Goal: Information Seeking & Learning: Learn about a topic

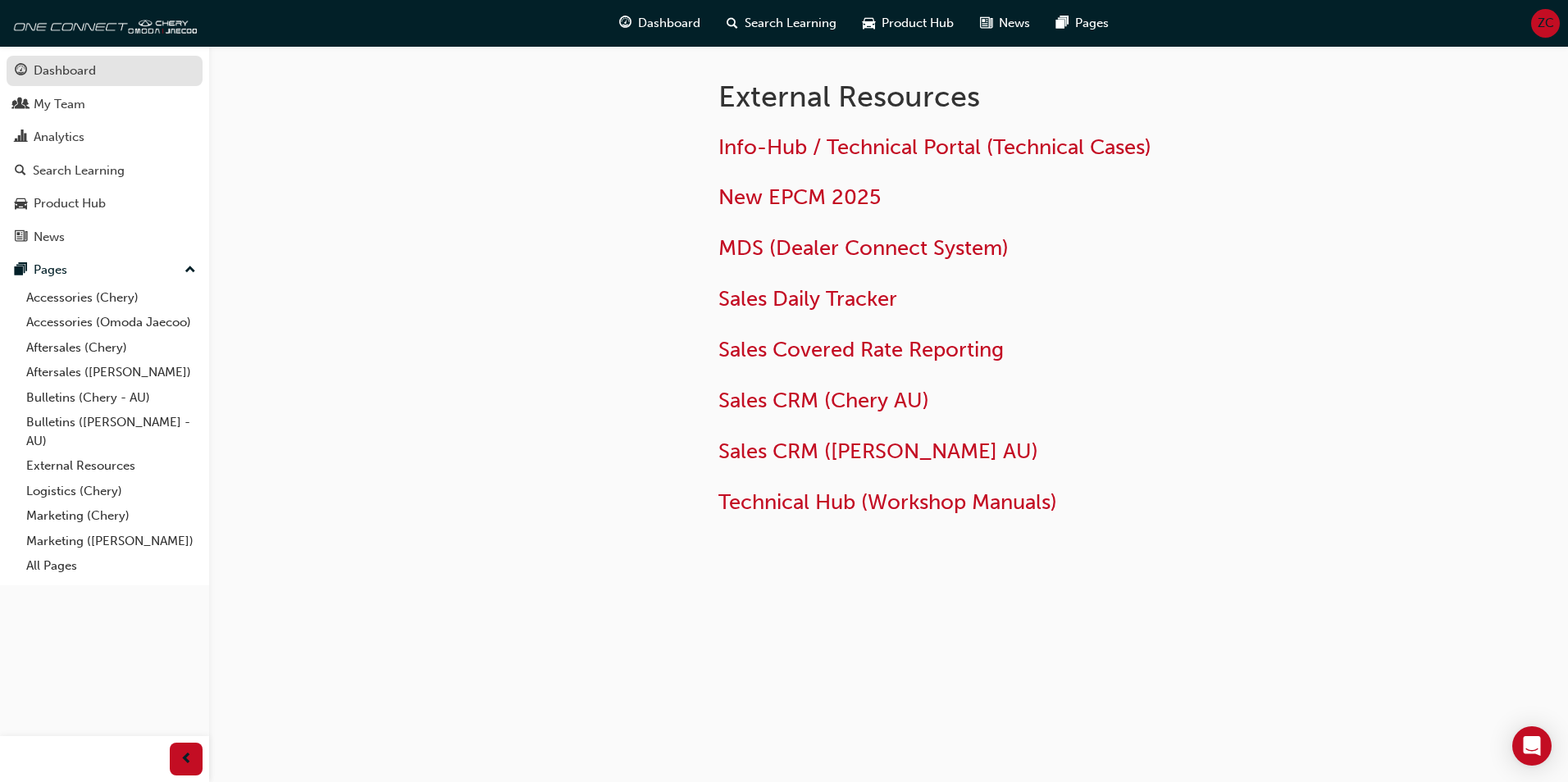
click at [91, 68] on div "Dashboard" at bounding box center [65, 71] width 63 height 19
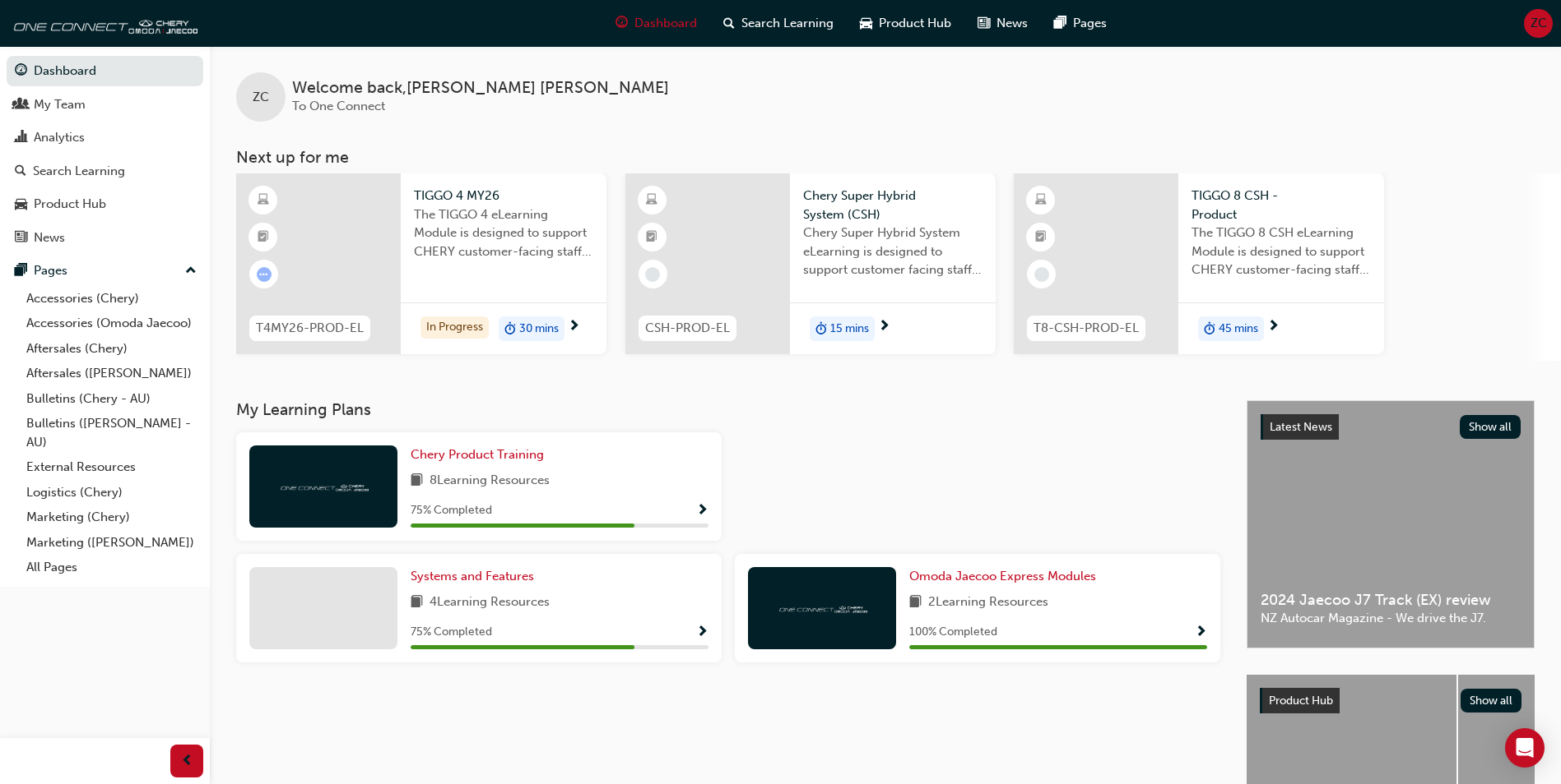
click at [914, 373] on div "ZC Welcome back , [PERSON_NAME] To One Connect Next up for me T4MY26-PROD-EL TI…" at bounding box center [885, 223] width 1351 height 355
click at [93, 147] on div "Analytics" at bounding box center [105, 138] width 180 height 21
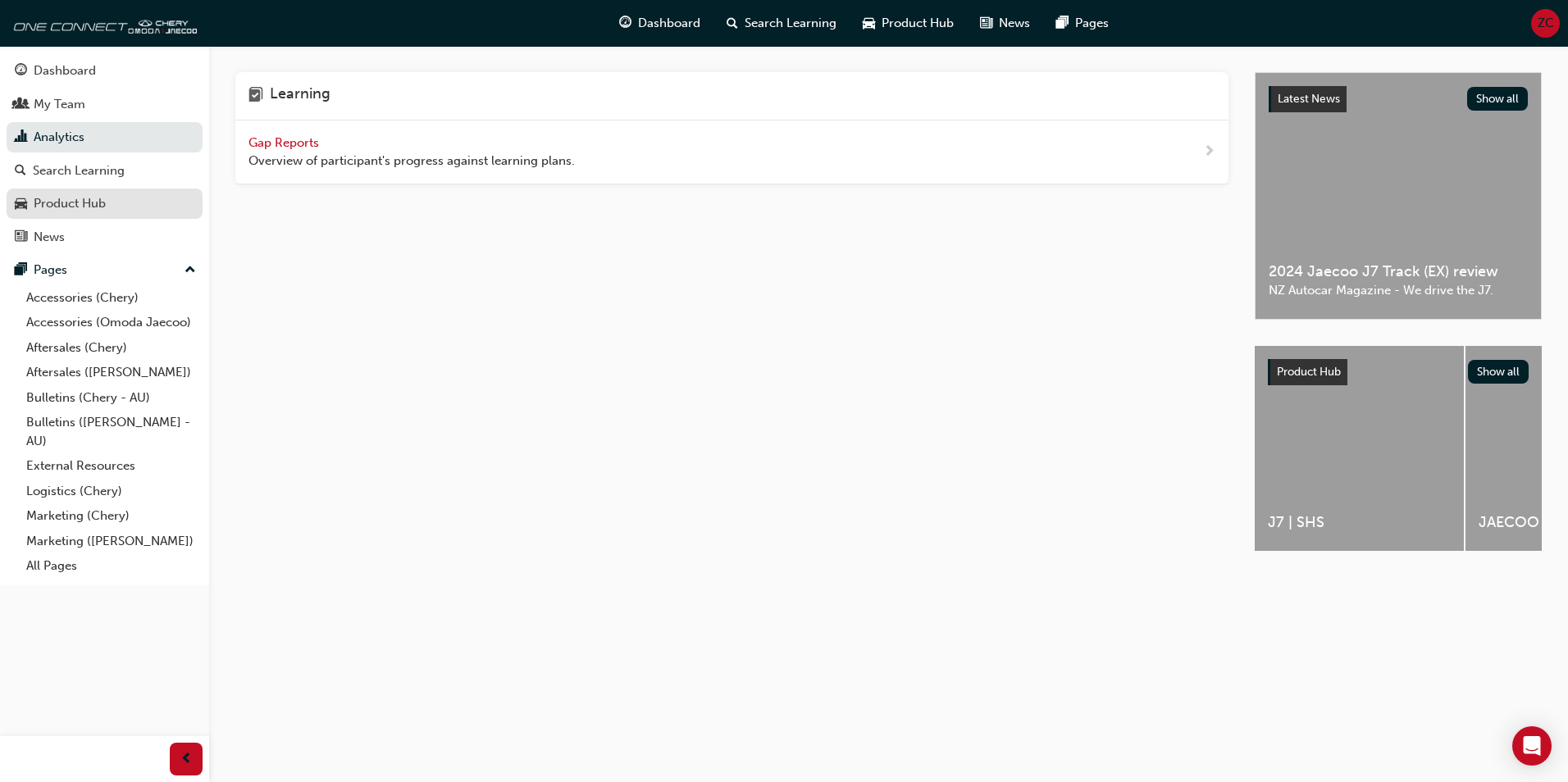
click at [85, 206] on div "Product Hub" at bounding box center [70, 203] width 72 height 19
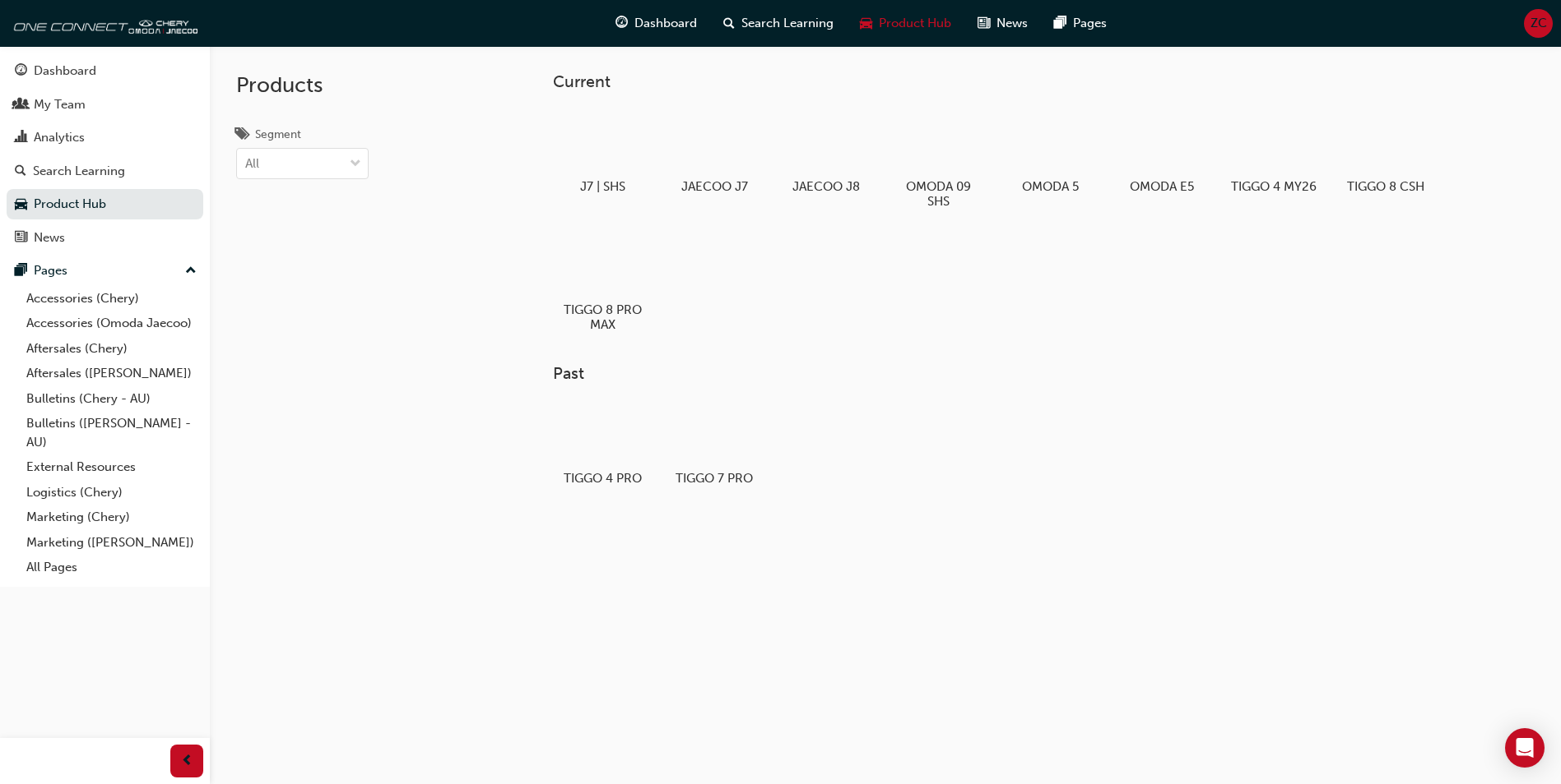
click at [1039, 356] on div "Current J7 | SHS JAECOO J7 JAECOO J8 OMODA 09 SHS OMODA 5 OMODA E5 TIGGO 4 MY26…" at bounding box center [1019, 289] width 934 height 433
click at [838, 142] on div at bounding box center [825, 142] width 91 height 66
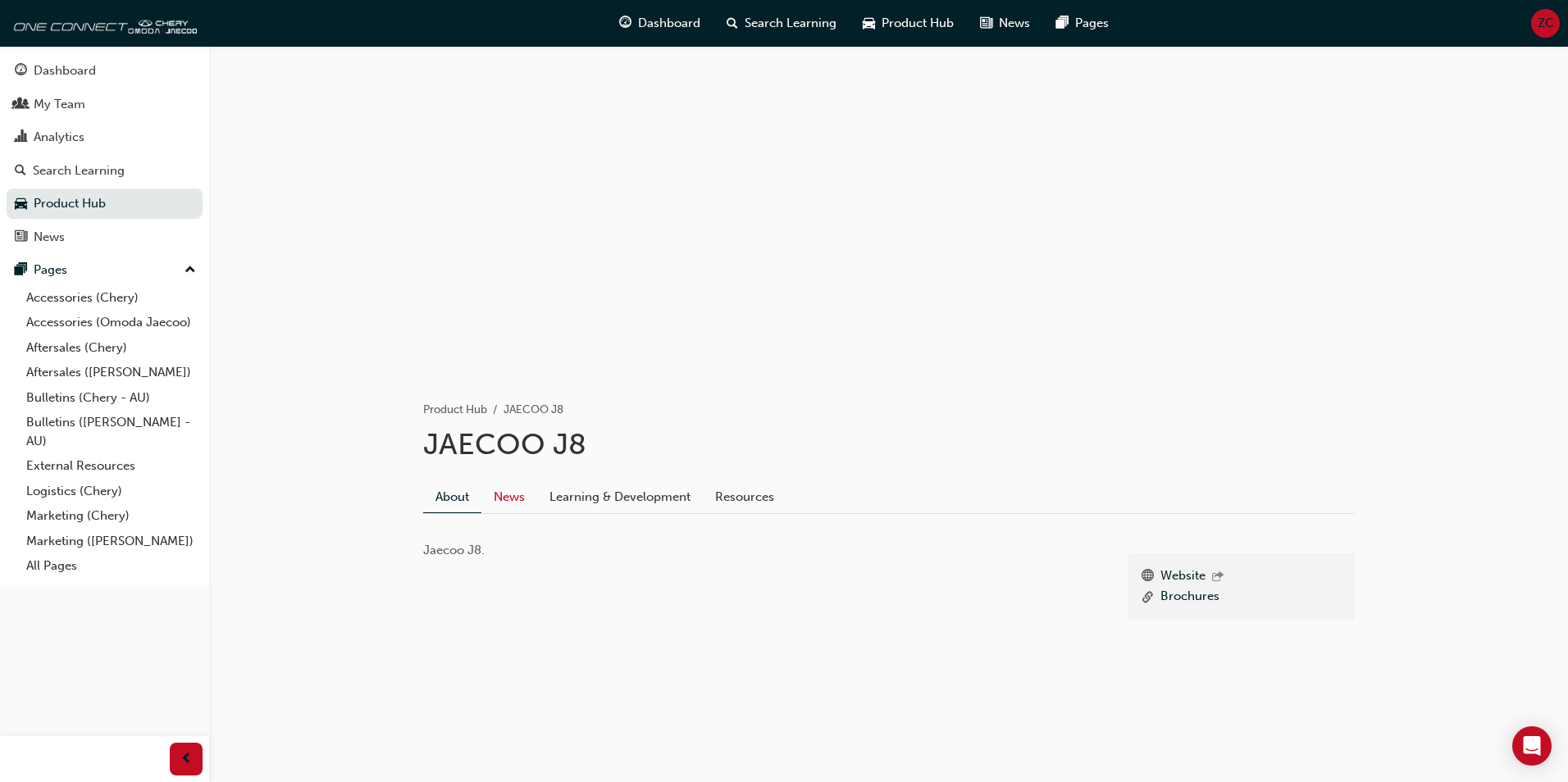
click at [502, 495] on link "News" at bounding box center [509, 496] width 56 height 31
click at [72, 494] on link "Logistics (Chery)" at bounding box center [112, 492] width 183 height 26
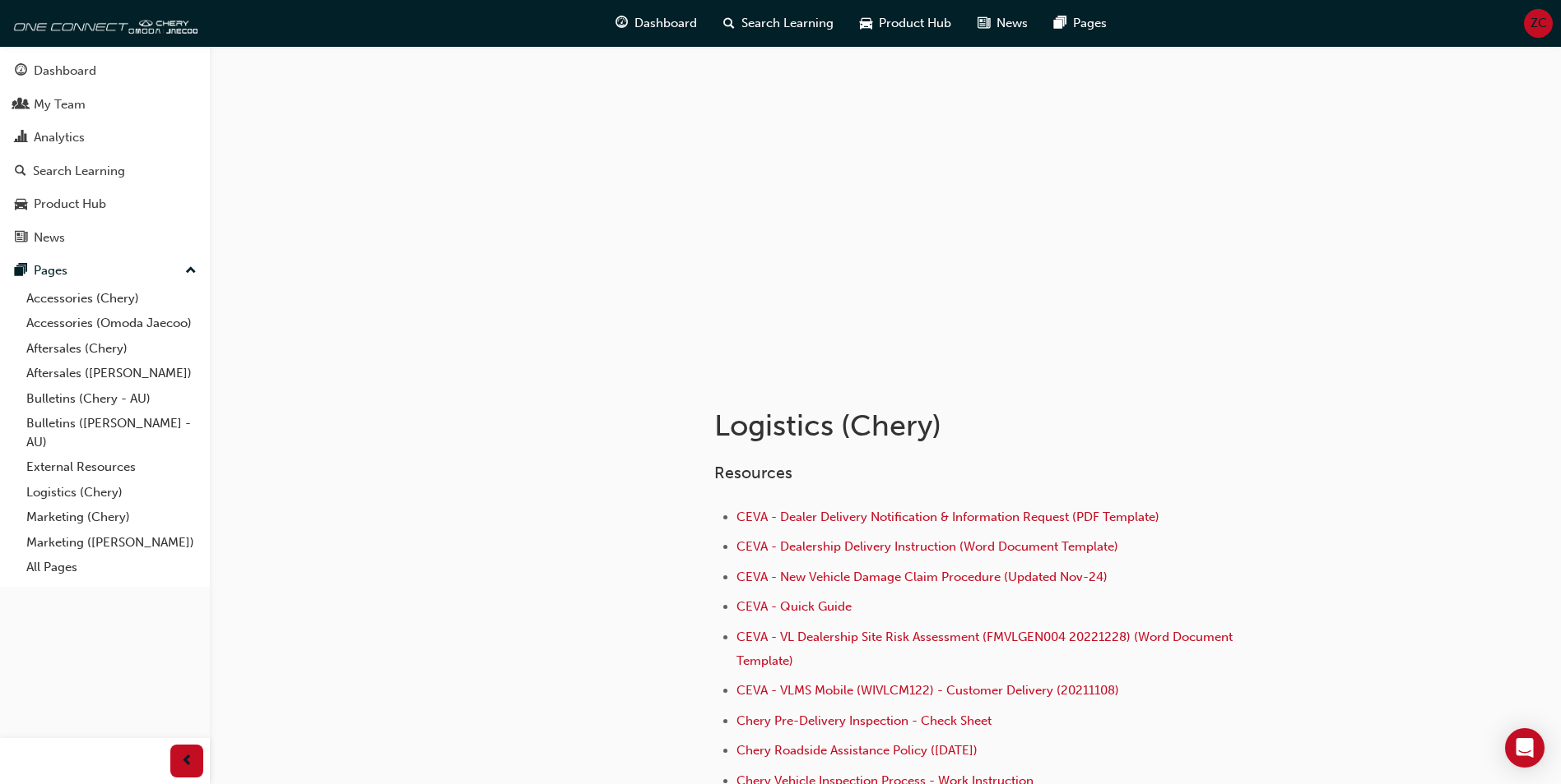
click at [427, 244] on div at bounding box center [885, 210] width 987 height 329
click at [989, 21] on div "News" at bounding box center [1002, 24] width 77 height 34
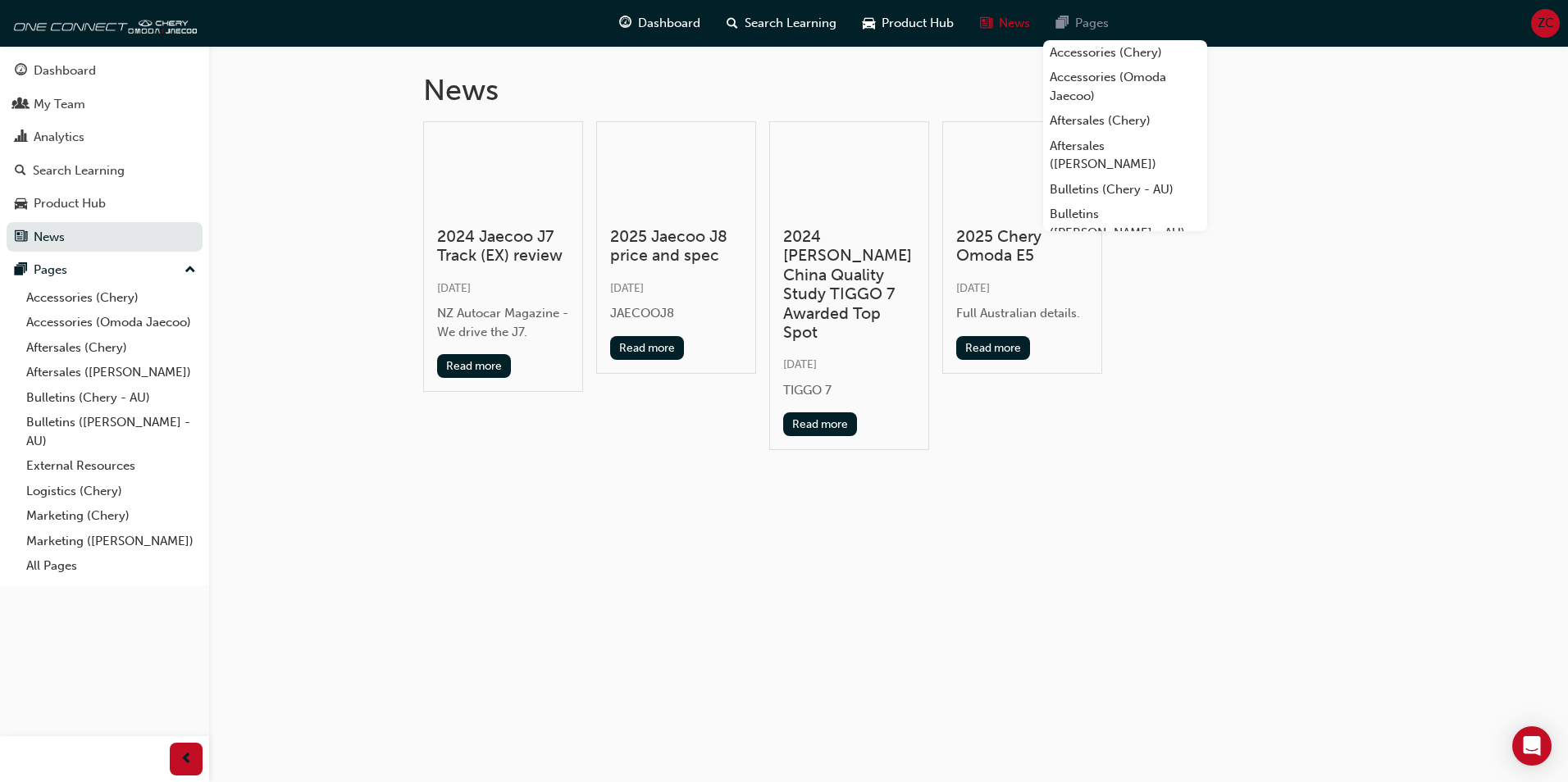
click at [1090, 13] on div "Pages" at bounding box center [1082, 24] width 79 height 34
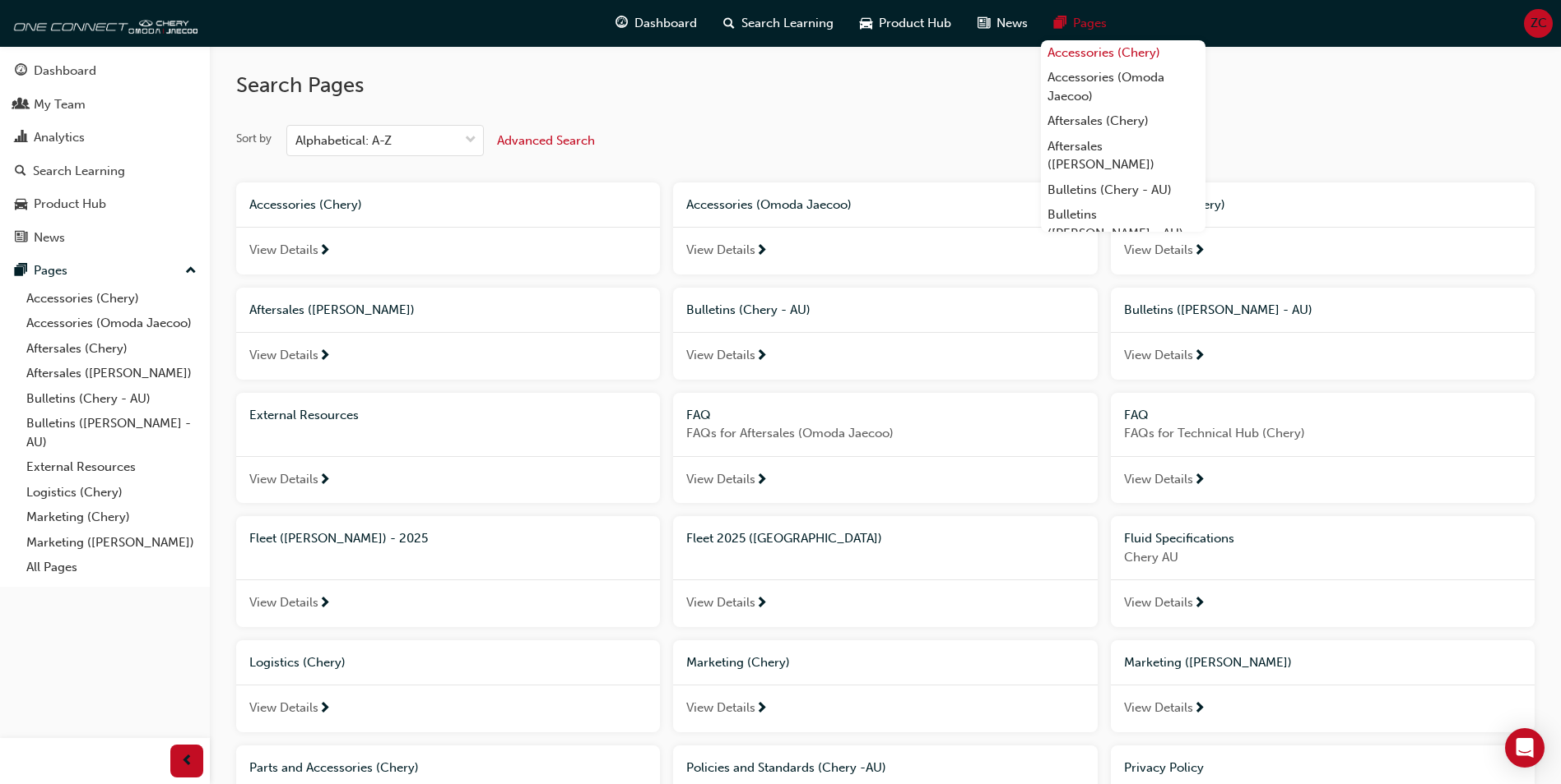
click at [1103, 58] on link "Accessories (Chery)" at bounding box center [1122, 53] width 165 height 26
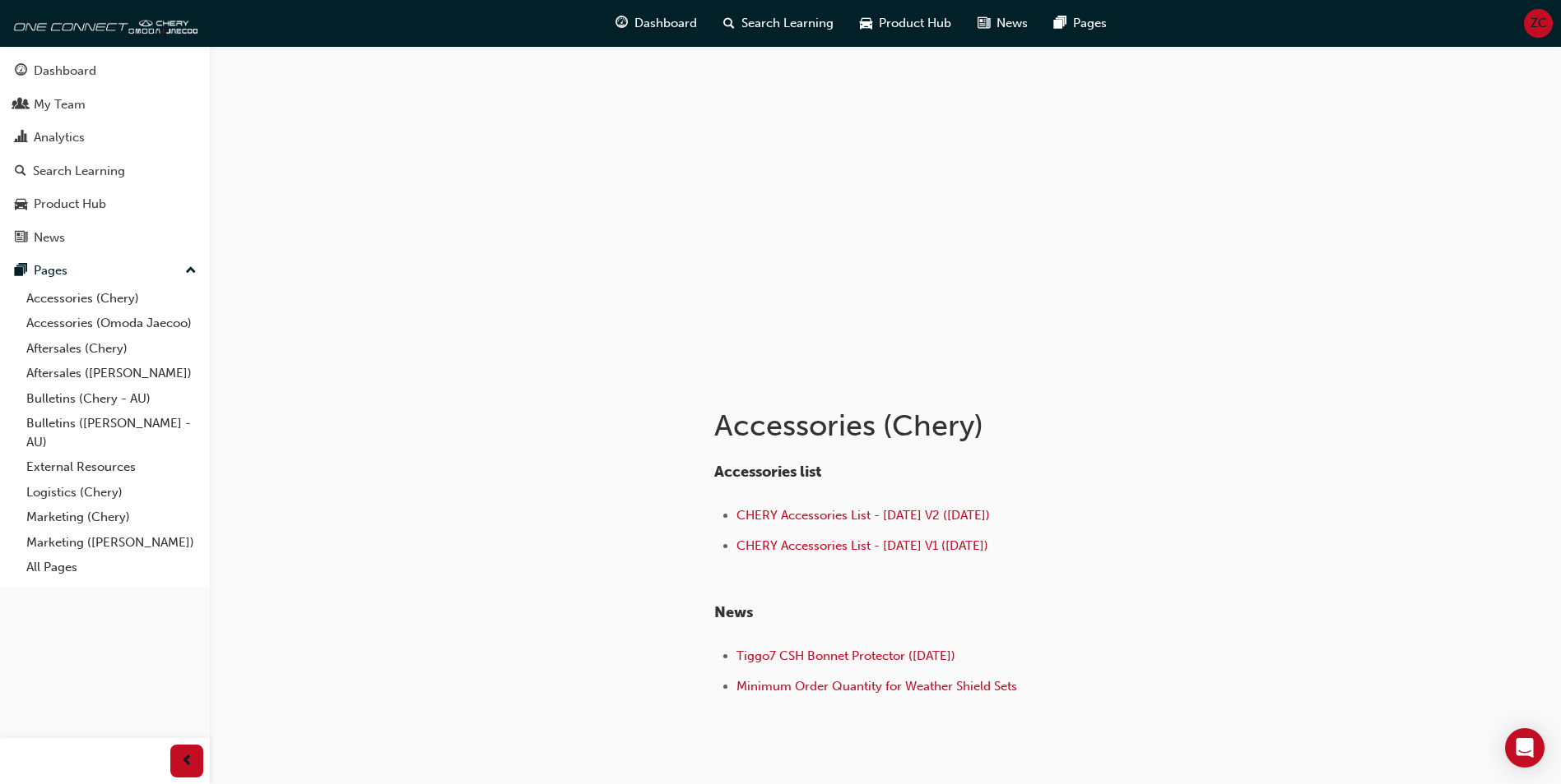
click at [429, 504] on div at bounding box center [540, 569] width 296 height 391
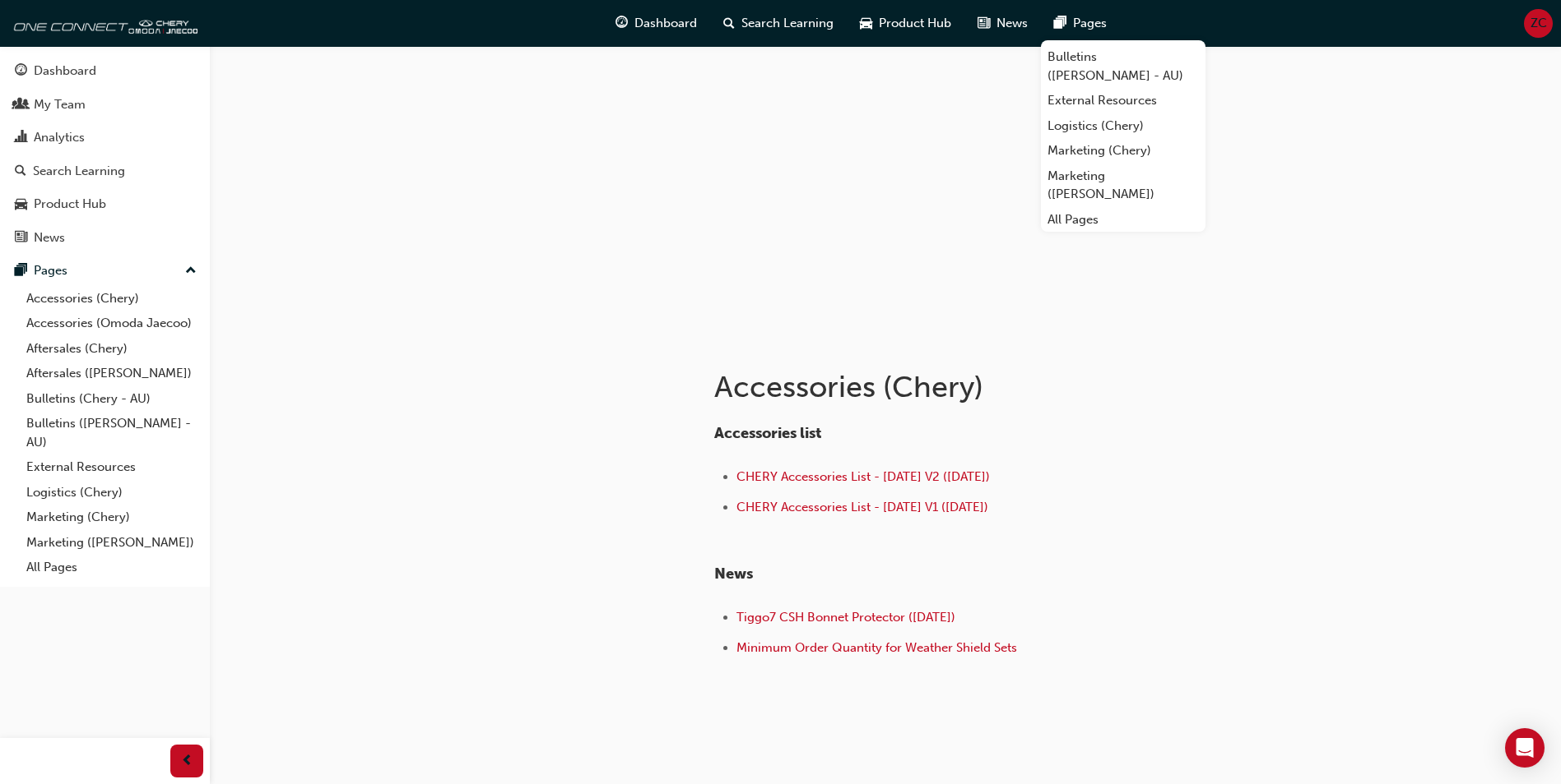
scroll to position [75, 0]
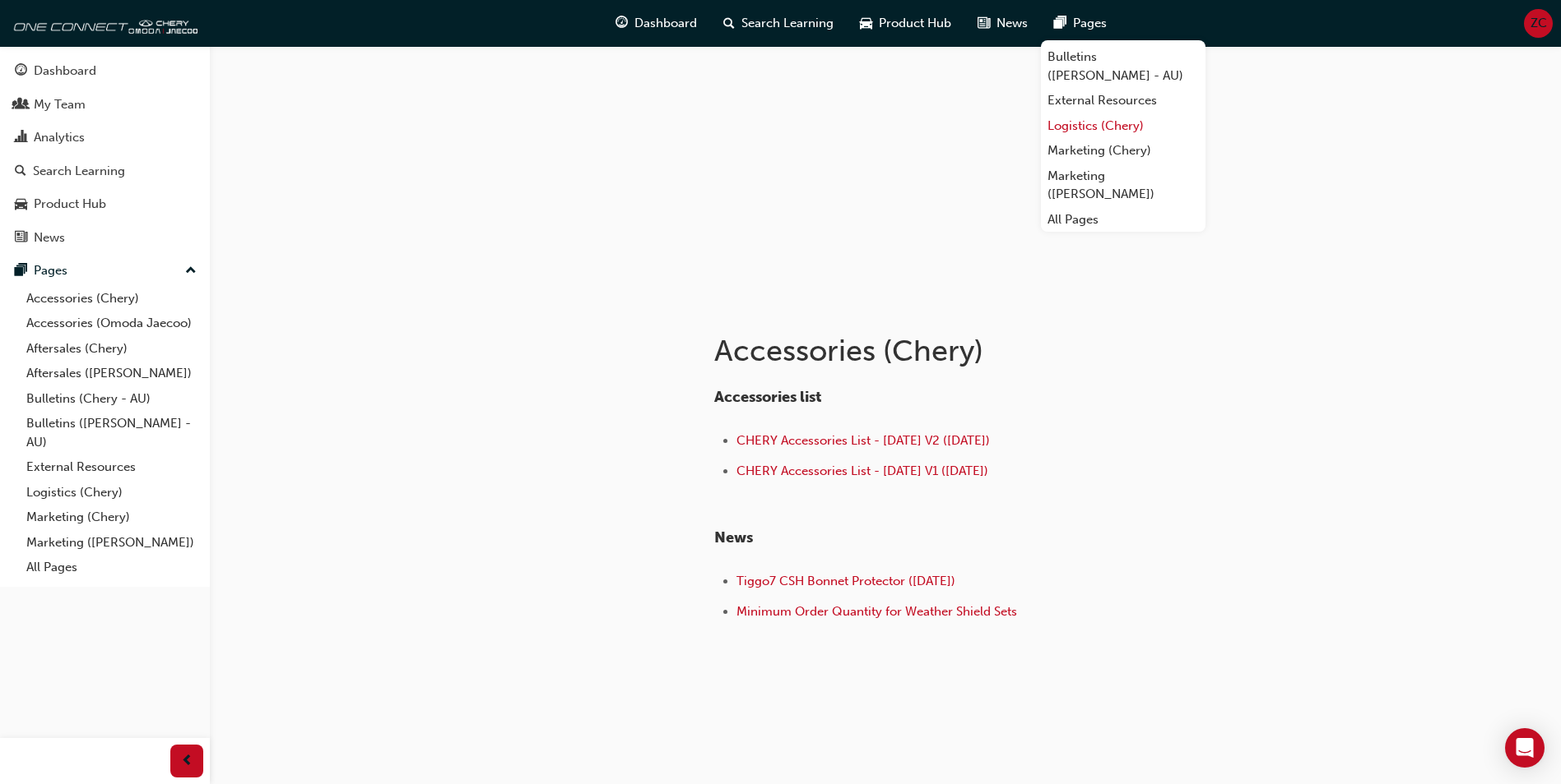
click at [1080, 129] on link "Logistics (Chery)" at bounding box center [1122, 127] width 165 height 26
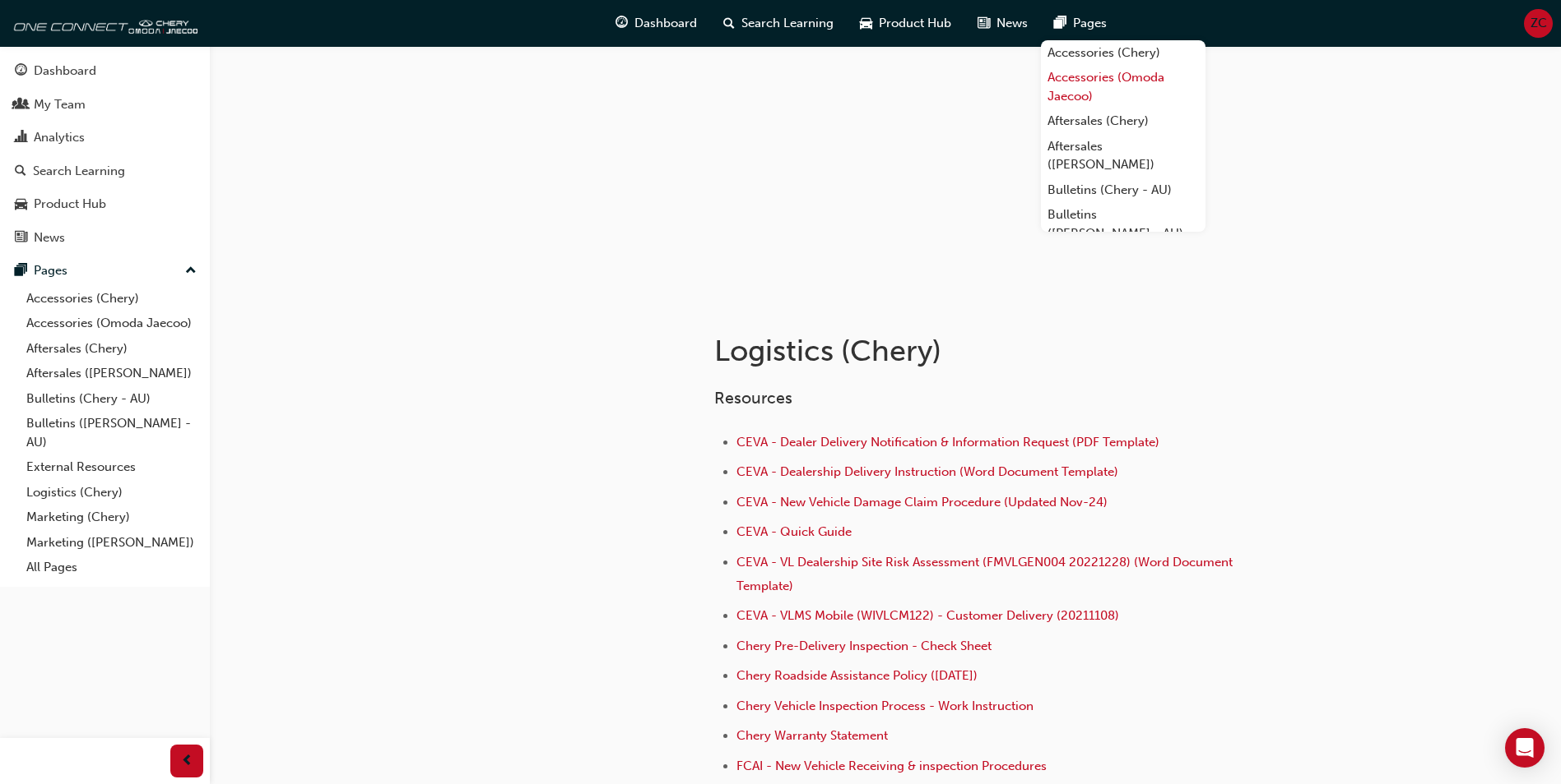
click at [1075, 100] on link "Accessories (Omoda Jaecoo)" at bounding box center [1122, 87] width 165 height 44
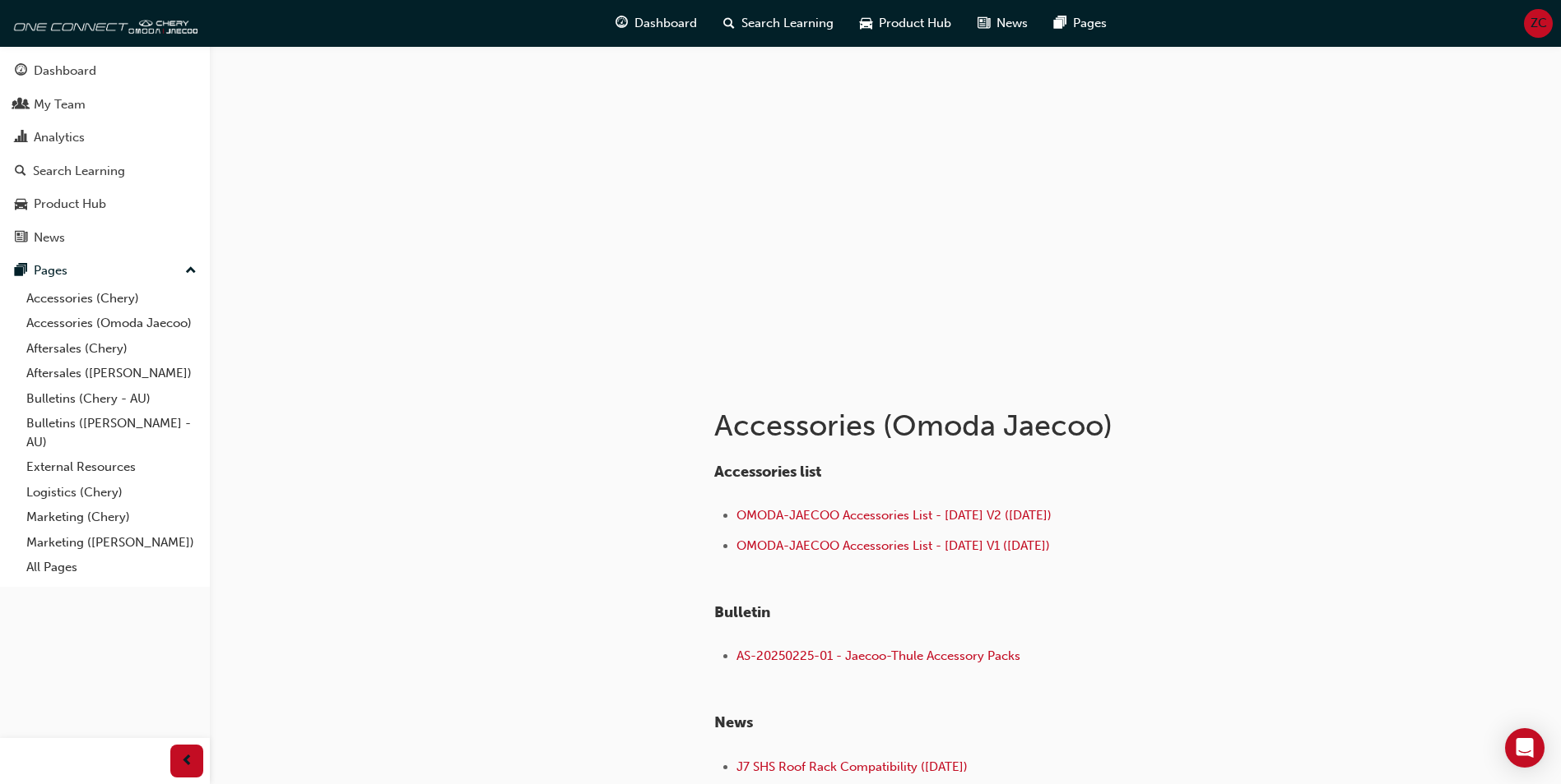
click at [613, 538] on div at bounding box center [540, 610] width 296 height 471
click at [67, 140] on div "Analytics" at bounding box center [59, 137] width 51 height 19
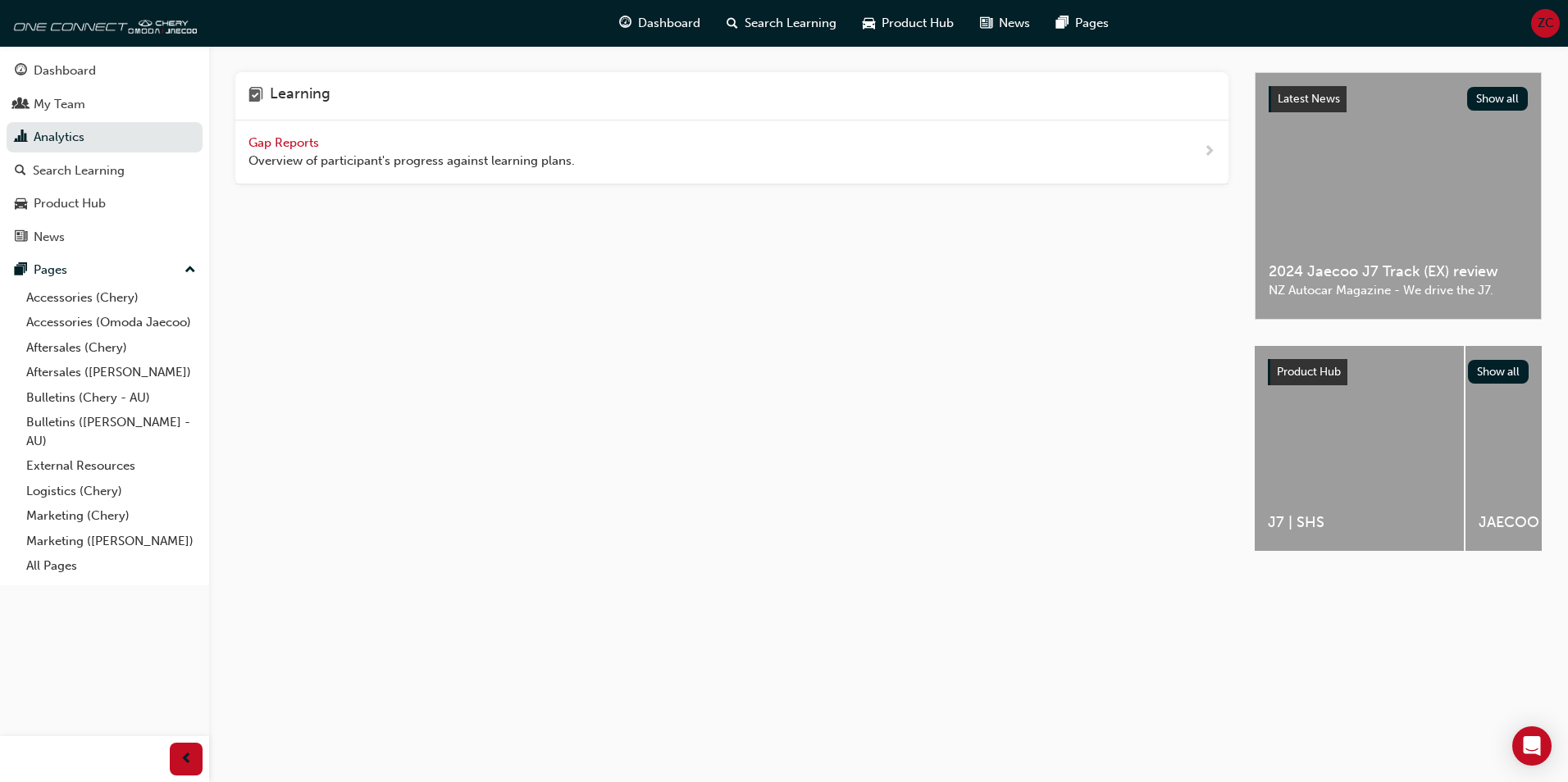
click at [489, 263] on div "Learning Gap Reports Overview of participant's progress against learning plans." at bounding box center [744, 326] width 1019 height 508
click at [64, 568] on link "All Pages" at bounding box center [112, 567] width 183 height 26
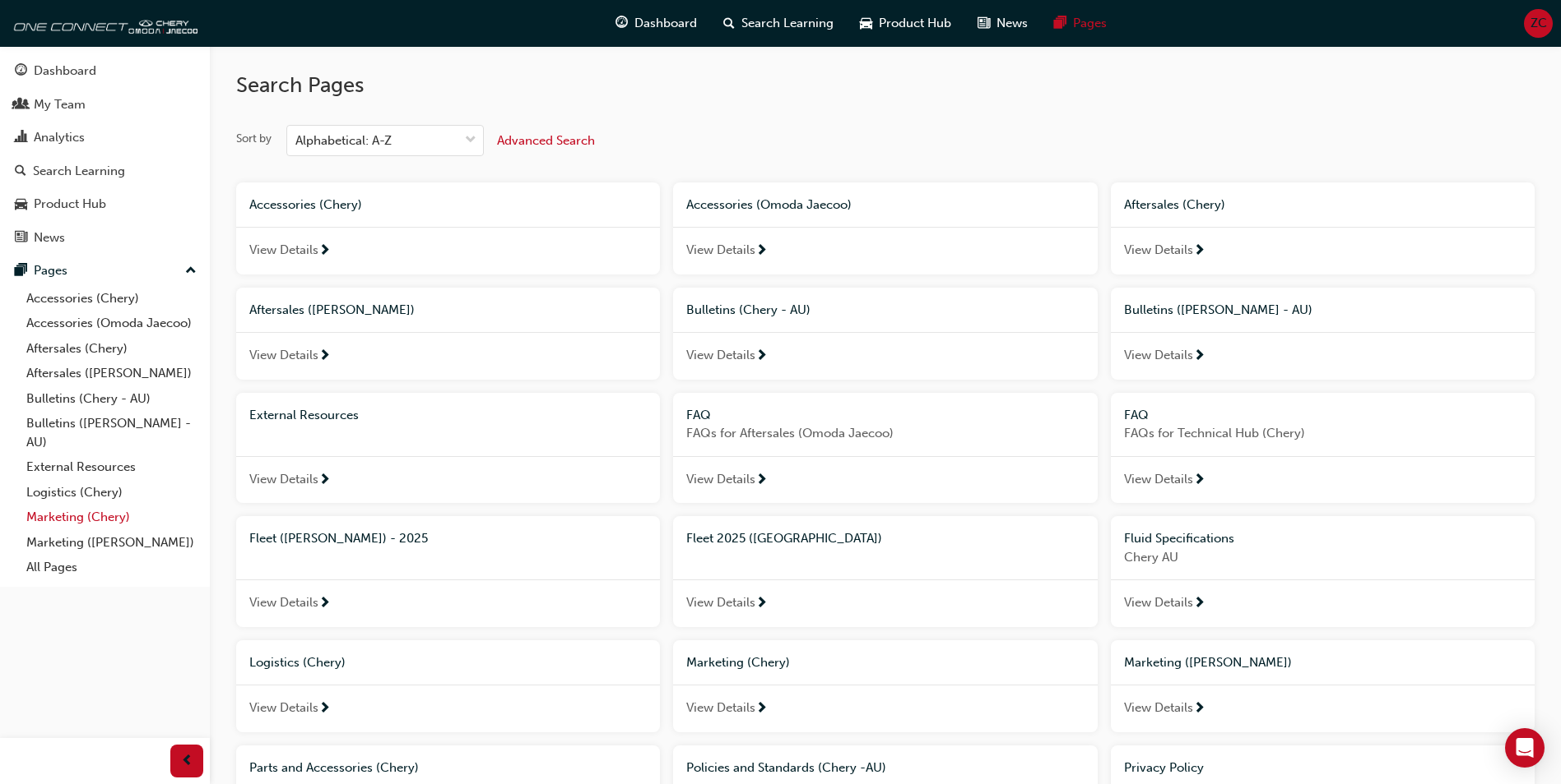
click at [77, 523] on link "Marketing (Chery)" at bounding box center [112, 517] width 184 height 26
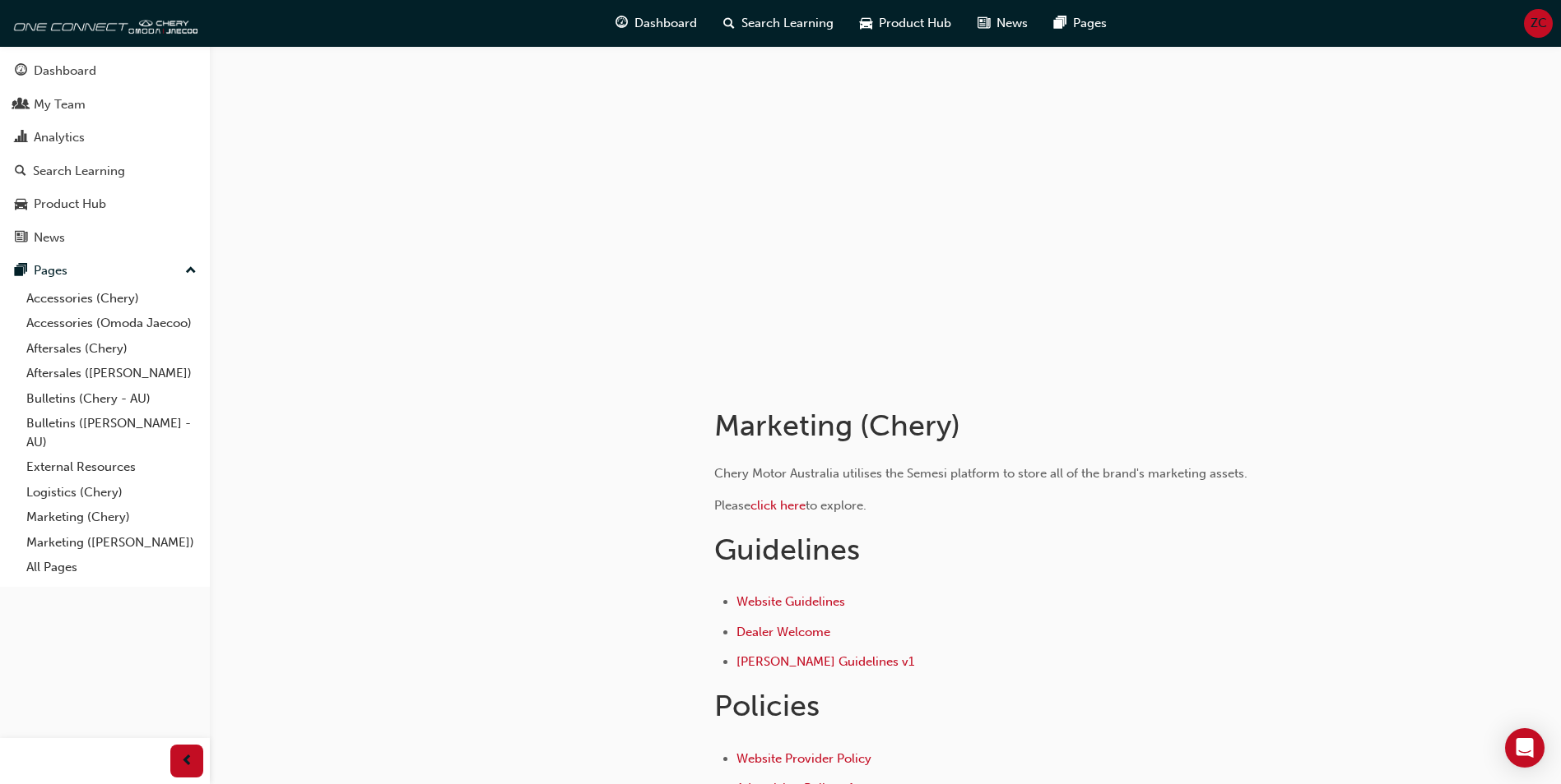
drag, startPoint x: 645, startPoint y: 269, endPoint x: 729, endPoint y: 264, distance: 84.1
click at [729, 264] on div at bounding box center [885, 210] width 987 height 329
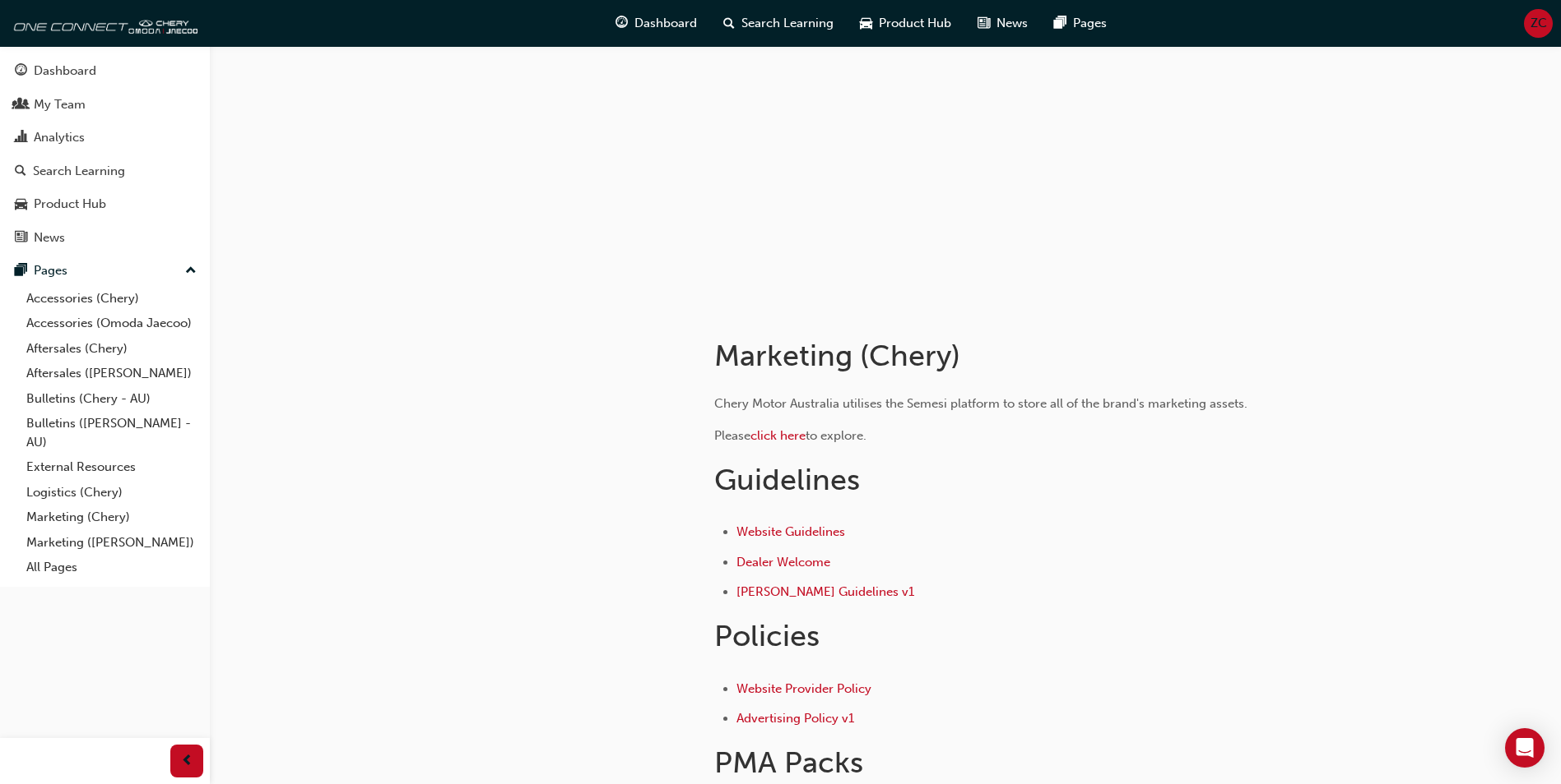
scroll to position [165, 0]
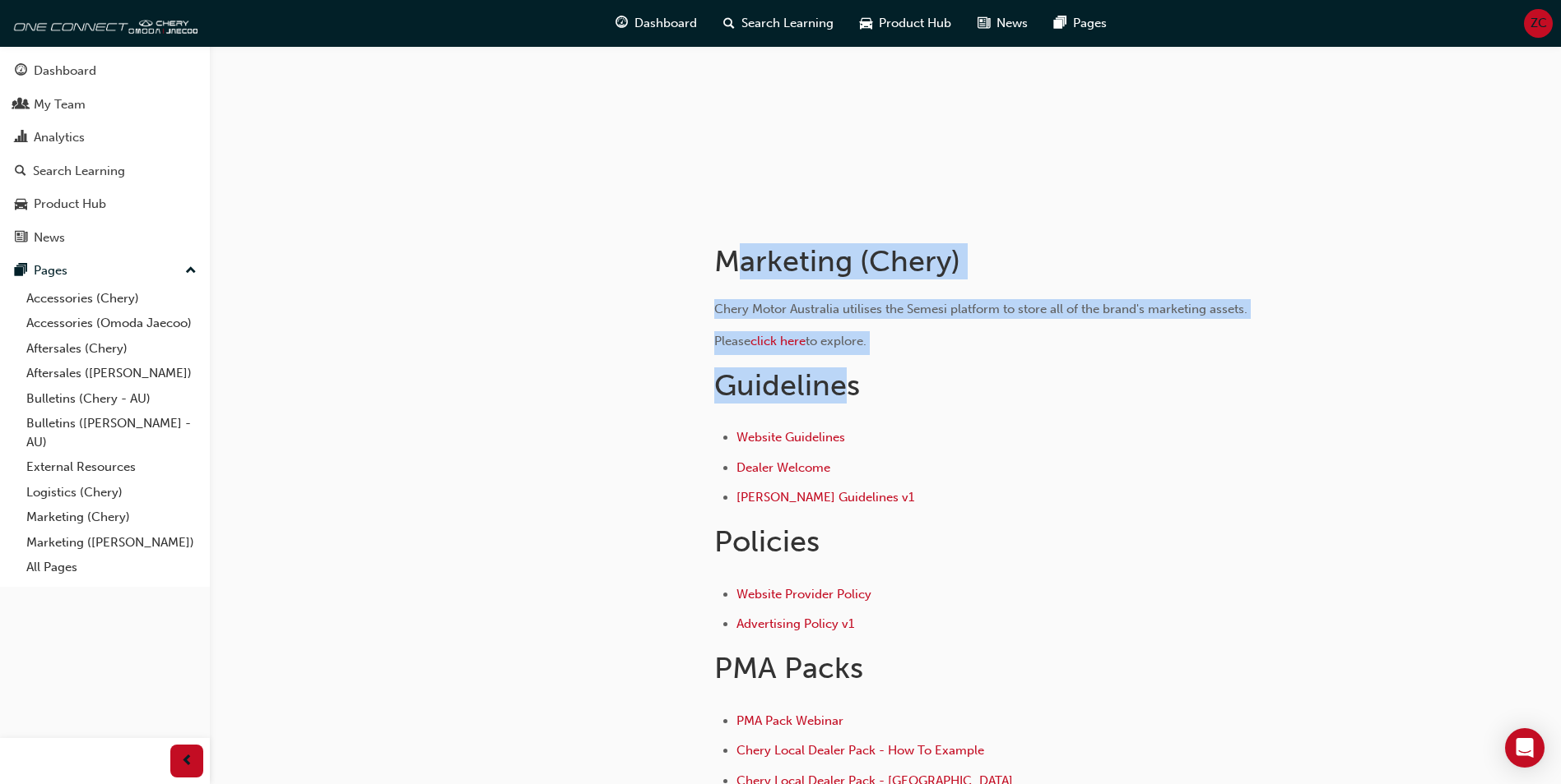
drag, startPoint x: 780, startPoint y: 384, endPoint x: 731, endPoint y: 275, distance: 119.5
click at [731, 275] on div "Marketing (Chery) Chery Motor Australia utilises the Semesi platform to store a…" at bounding box center [1032, 644] width 691 height 867
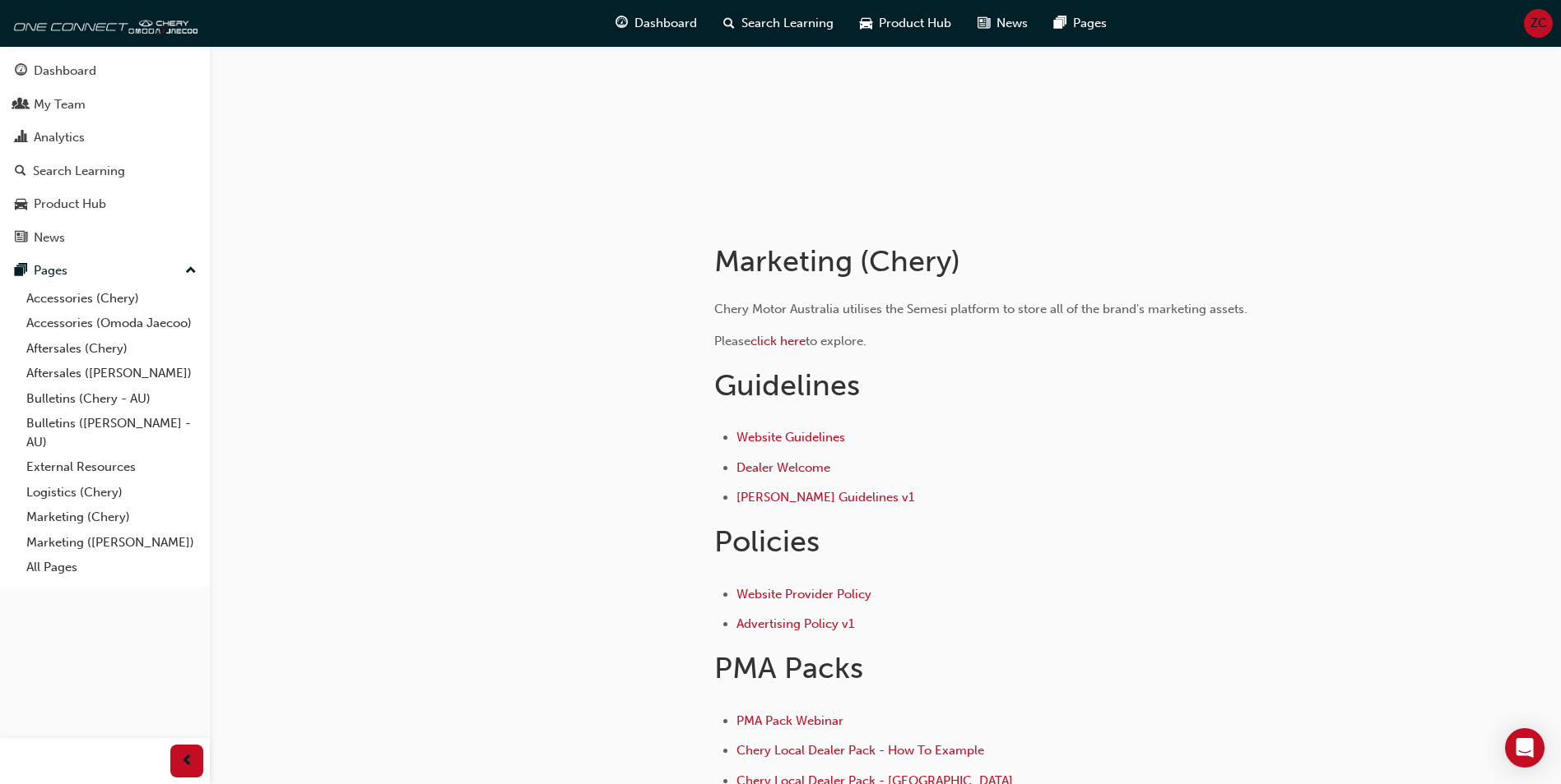
drag, startPoint x: 731, startPoint y: 275, endPoint x: 579, endPoint y: 471, distance: 248.0
click at [611, 300] on div at bounding box center [540, 670] width 296 height 919
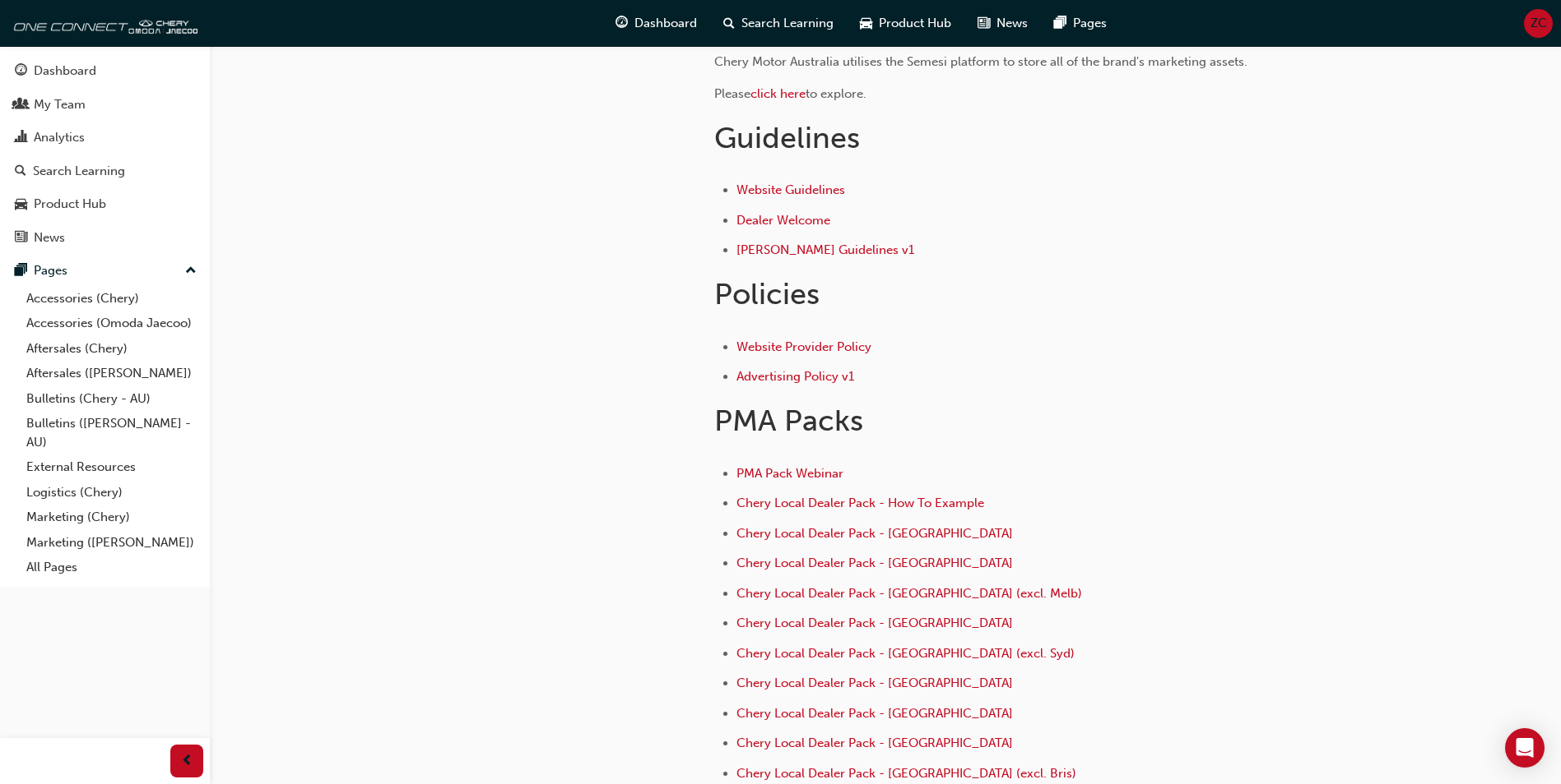
scroll to position [575, 0]
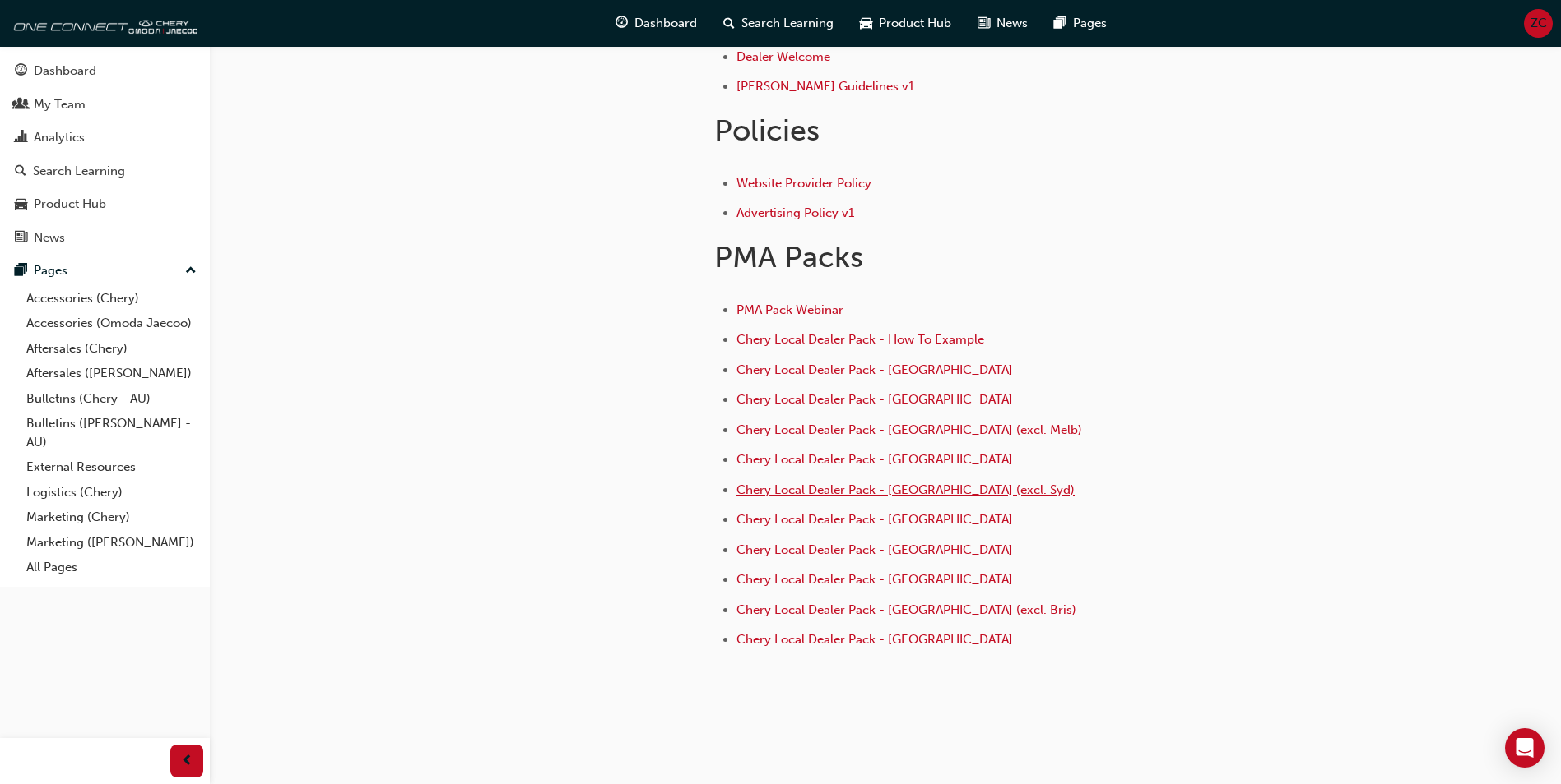
click at [816, 483] on span "Chery Local Dealer Pack - [GEOGRAPHIC_DATA] (excl. Syd)" at bounding box center [905, 489] width 338 height 15
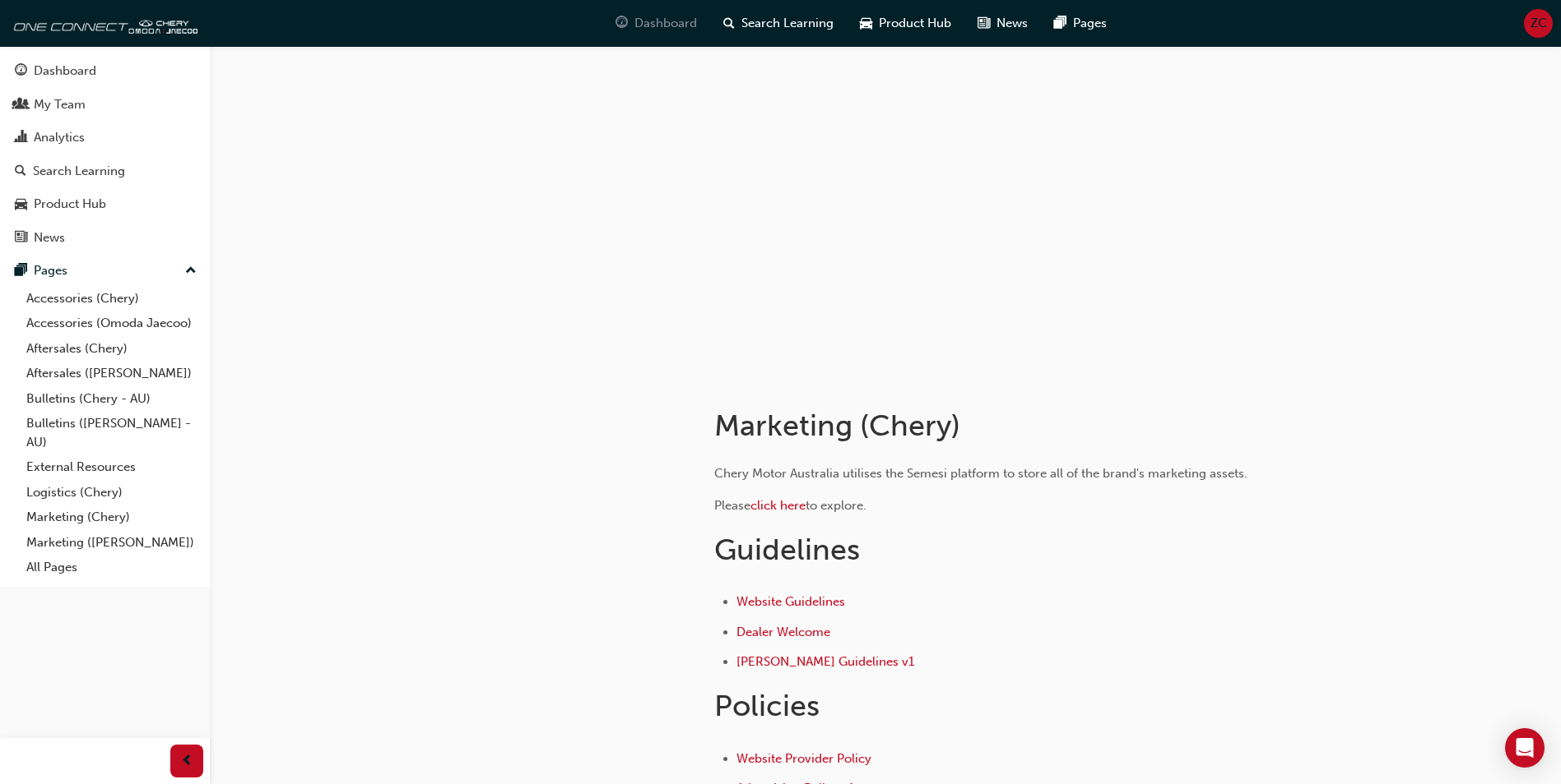
click at [654, 24] on span "Dashboard" at bounding box center [666, 23] width 63 height 19
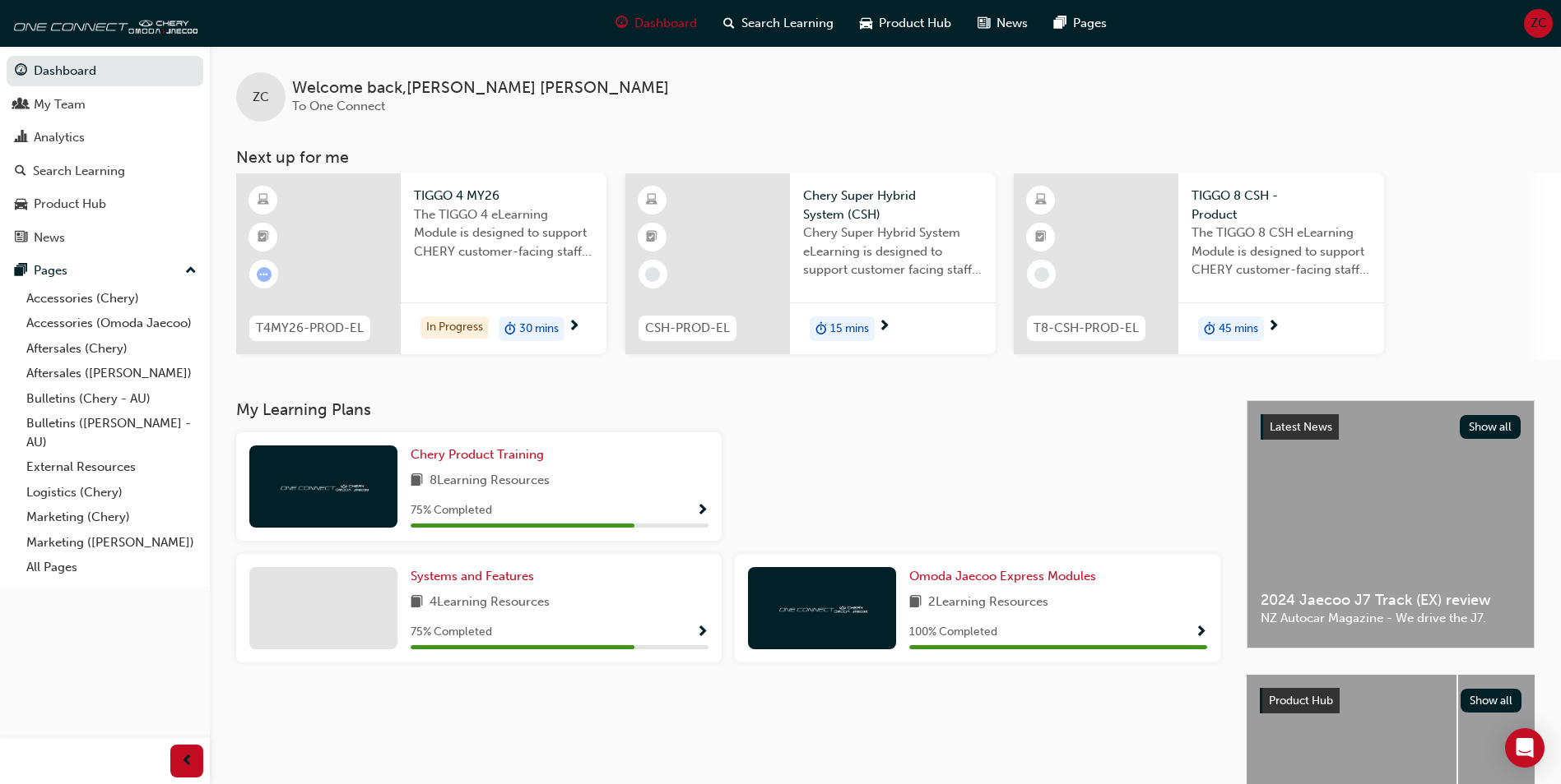
click at [505, 397] on div "ZC Welcome back , [PERSON_NAME] To One Connect Next up for me T4MY26-PROD-EL TI…" at bounding box center [885, 223] width 1351 height 355
click at [337, 235] on div at bounding box center [318, 264] width 165 height 181
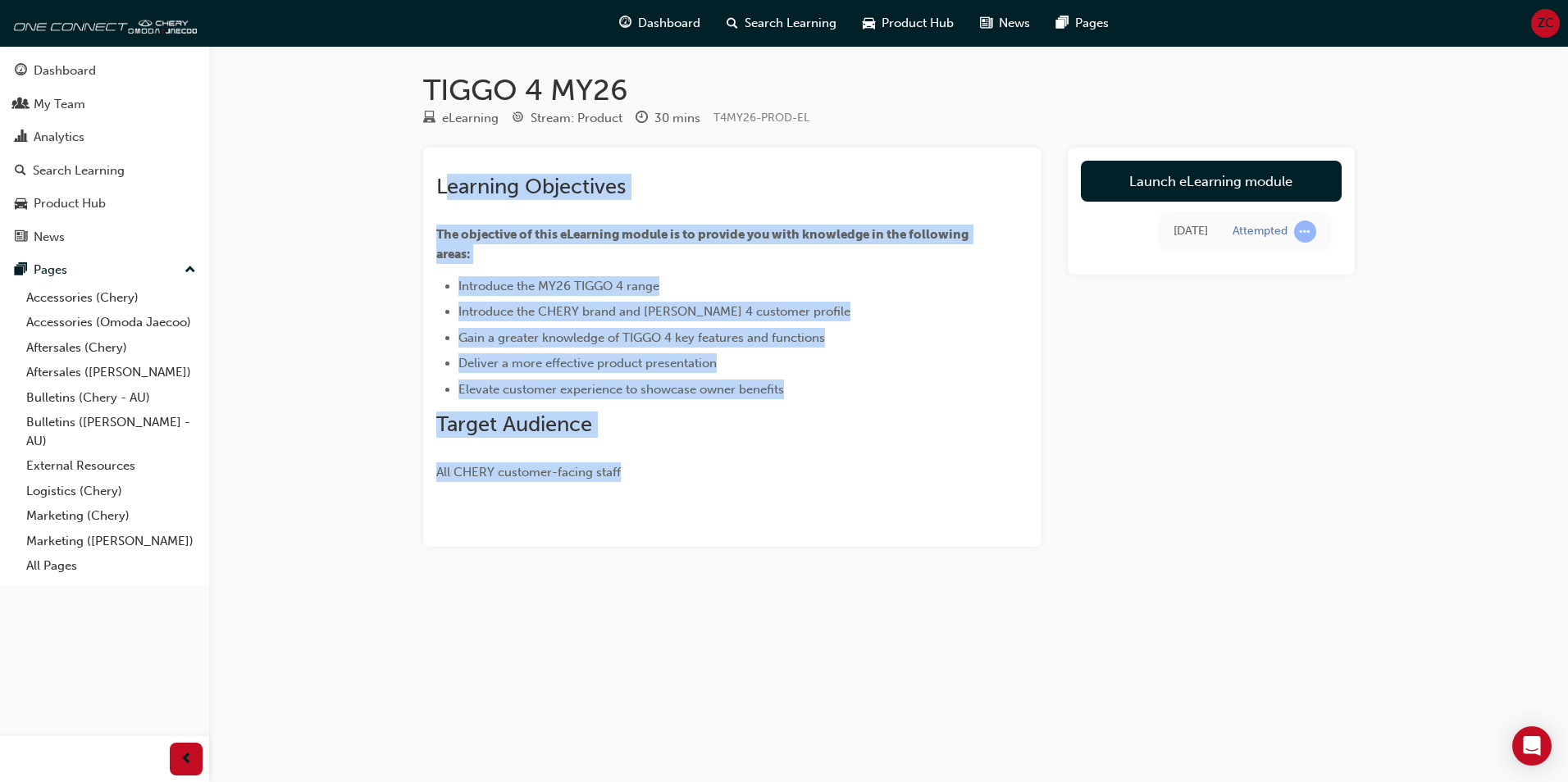
drag, startPoint x: 566, startPoint y: 204, endPoint x: 698, endPoint y: 449, distance: 278.3
click at [698, 449] on div "Learning Objectives The objective of this eLearning module is to provide you wi…" at bounding box center [702, 329] width 533 height 309
drag, startPoint x: 669, startPoint y: 463, endPoint x: 438, endPoint y: 165, distance: 377.0
click at [438, 165] on div "Learning Objectives The objective of this eLearning module is to provide you wi…" at bounding box center [732, 321] width 592 height 322
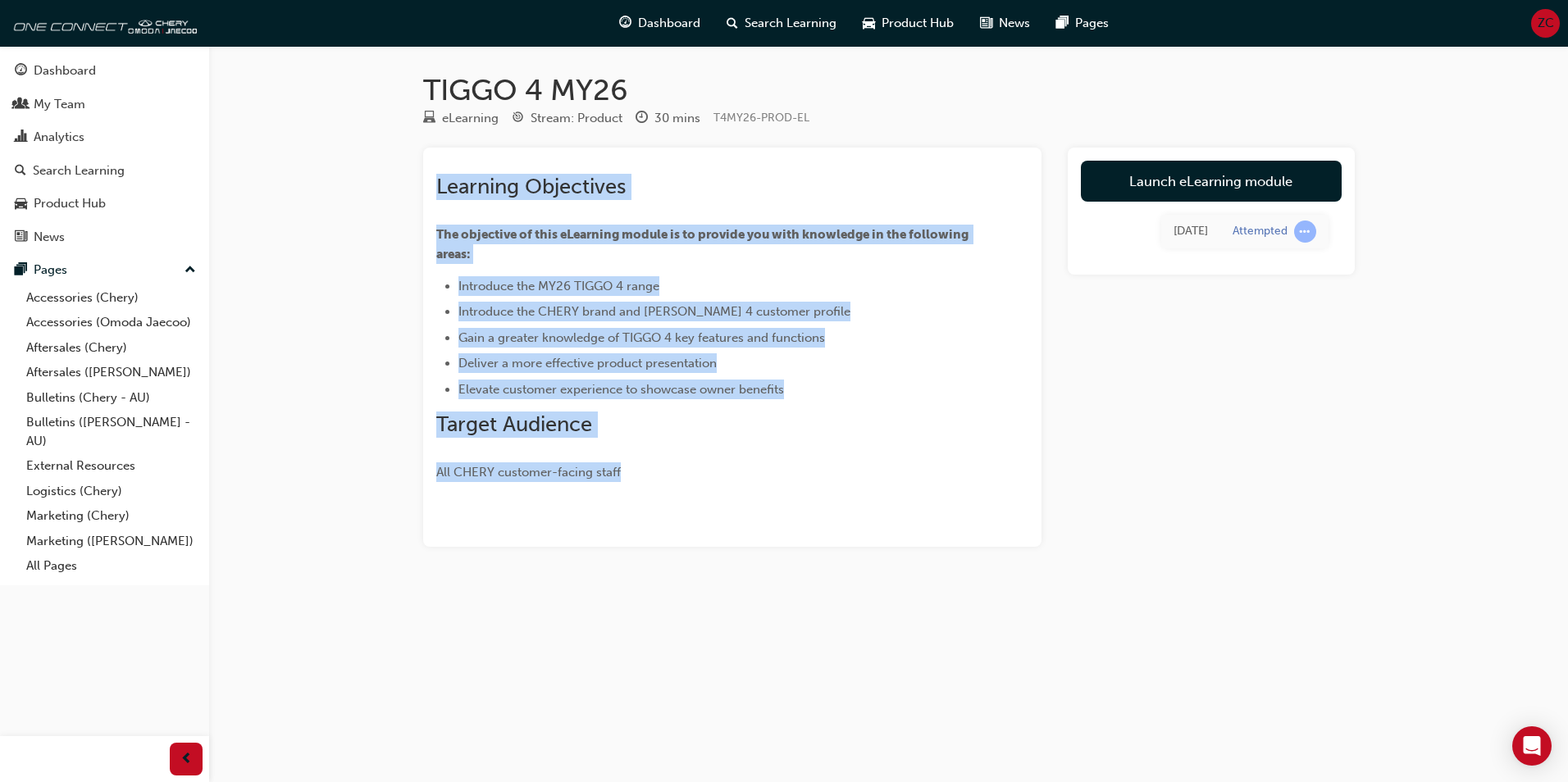
click at [438, 167] on div "Learning Objectives The objective of this eLearning module is to provide you wi…" at bounding box center [732, 321] width 592 height 322
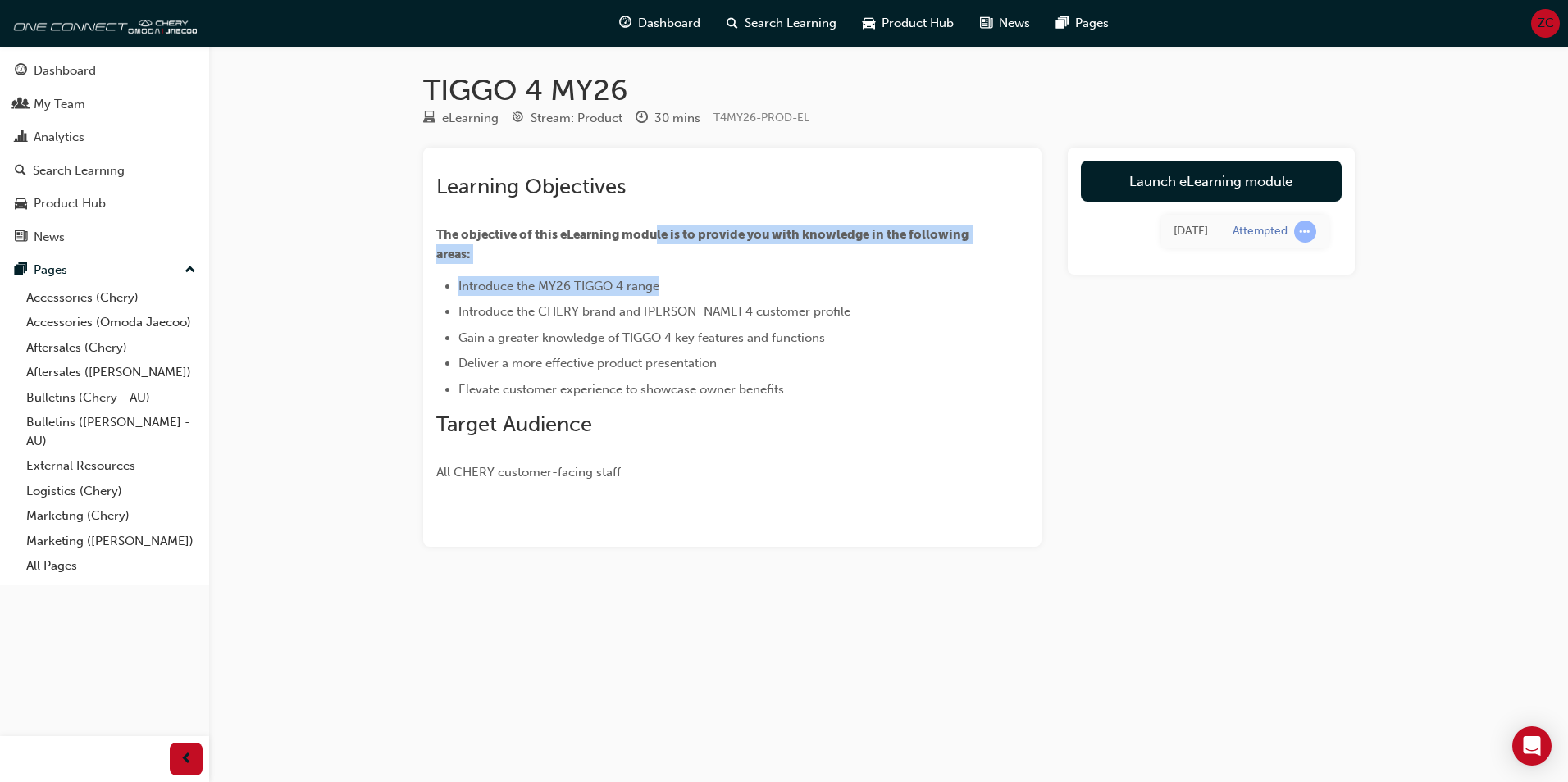
drag, startPoint x: 713, startPoint y: 235, endPoint x: 921, endPoint y: 284, distance: 213.7
click at [921, 284] on div "Learning Objectives The objective of this eLearning module is to provide you wi…" at bounding box center [702, 329] width 533 height 309
click at [921, 284] on li "Introduce the MY26 TIGGO 4 range" at bounding box center [713, 286] width 511 height 20
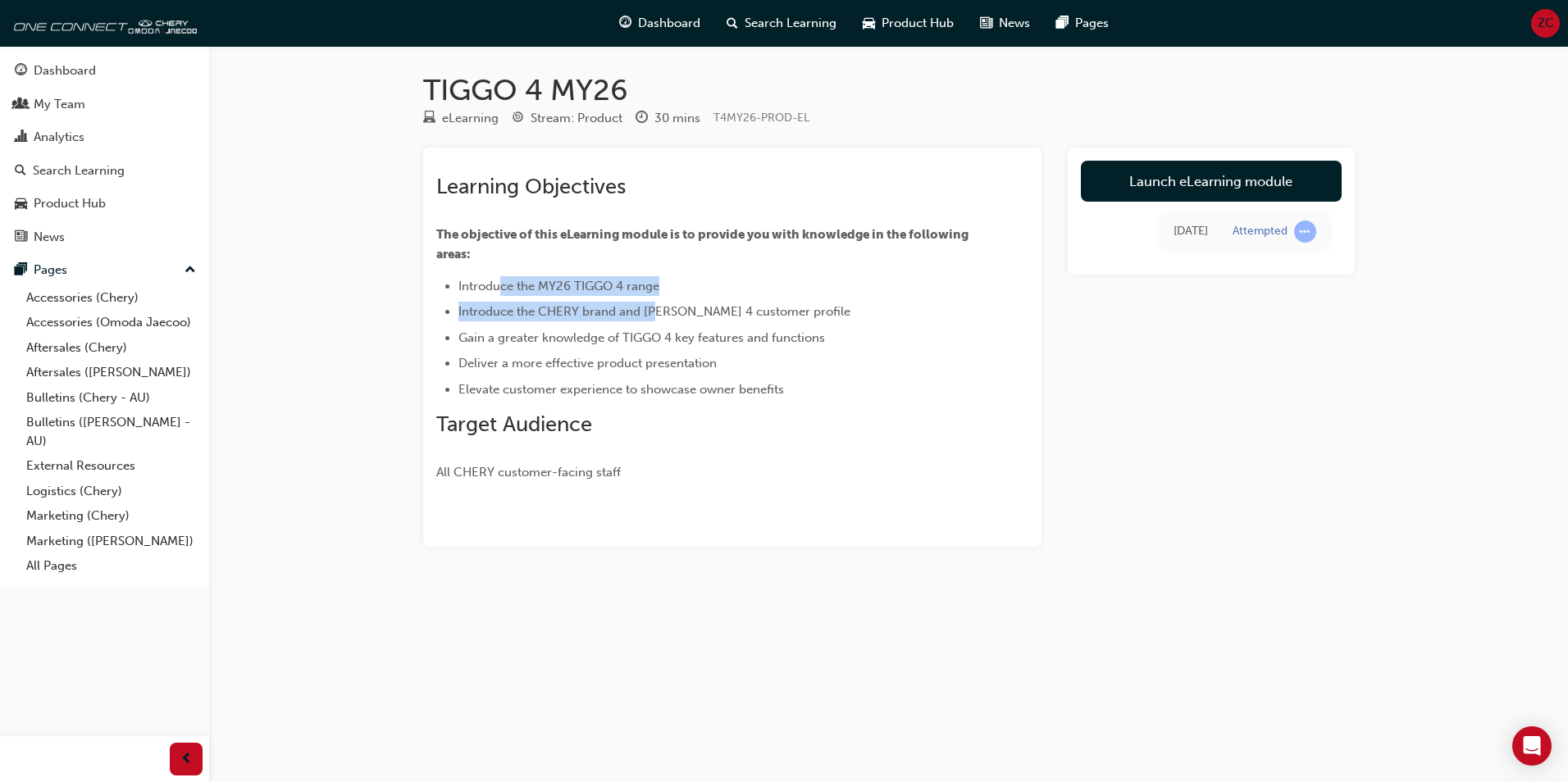
drag, startPoint x: 498, startPoint y: 287, endPoint x: 657, endPoint y: 304, distance: 159.9
click at [657, 304] on ul "Introduce the MY26 TIGGO 4 range Introduce the CHERY brand and TIGGO 4 customer…" at bounding box center [702, 337] width 533 height 123
click at [657, 304] on span "Introduce the CHERY brand and [PERSON_NAME] 4 customer profile" at bounding box center [653, 311] width 392 height 15
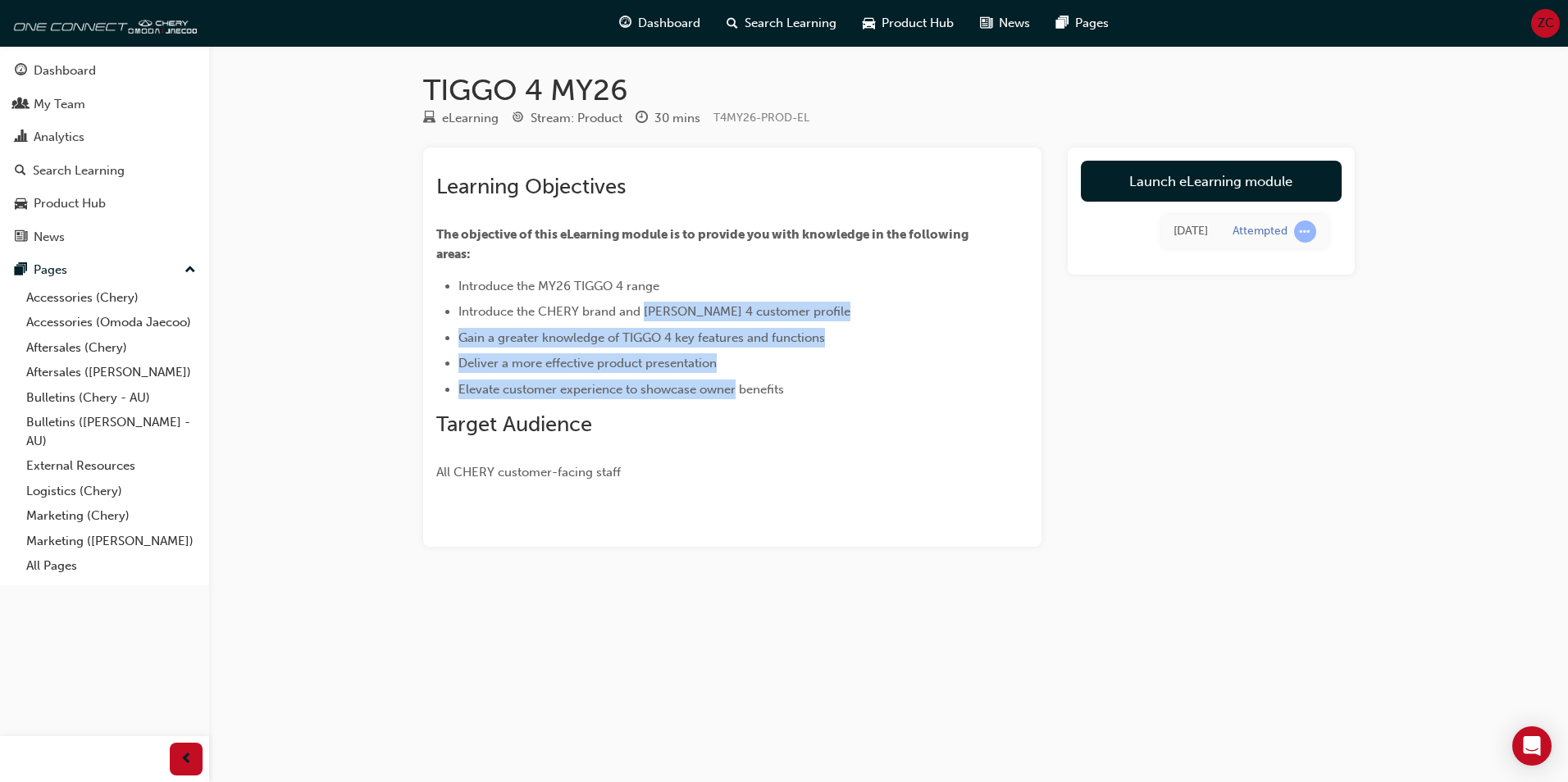
drag, startPoint x: 657, startPoint y: 304, endPoint x: 702, endPoint y: 378, distance: 86.6
click at [702, 378] on ul "Introduce the MY26 TIGGO 4 range Introduce the CHERY brand and TIGGO 4 customer…" at bounding box center [702, 337] width 533 height 123
drag, startPoint x: 683, startPoint y: 388, endPoint x: 447, endPoint y: 344, distance: 240.1
click at [447, 344] on ul "Introduce the MY26 TIGGO 4 range Introduce the CHERY brand and TIGGO 4 customer…" at bounding box center [702, 337] width 533 height 123
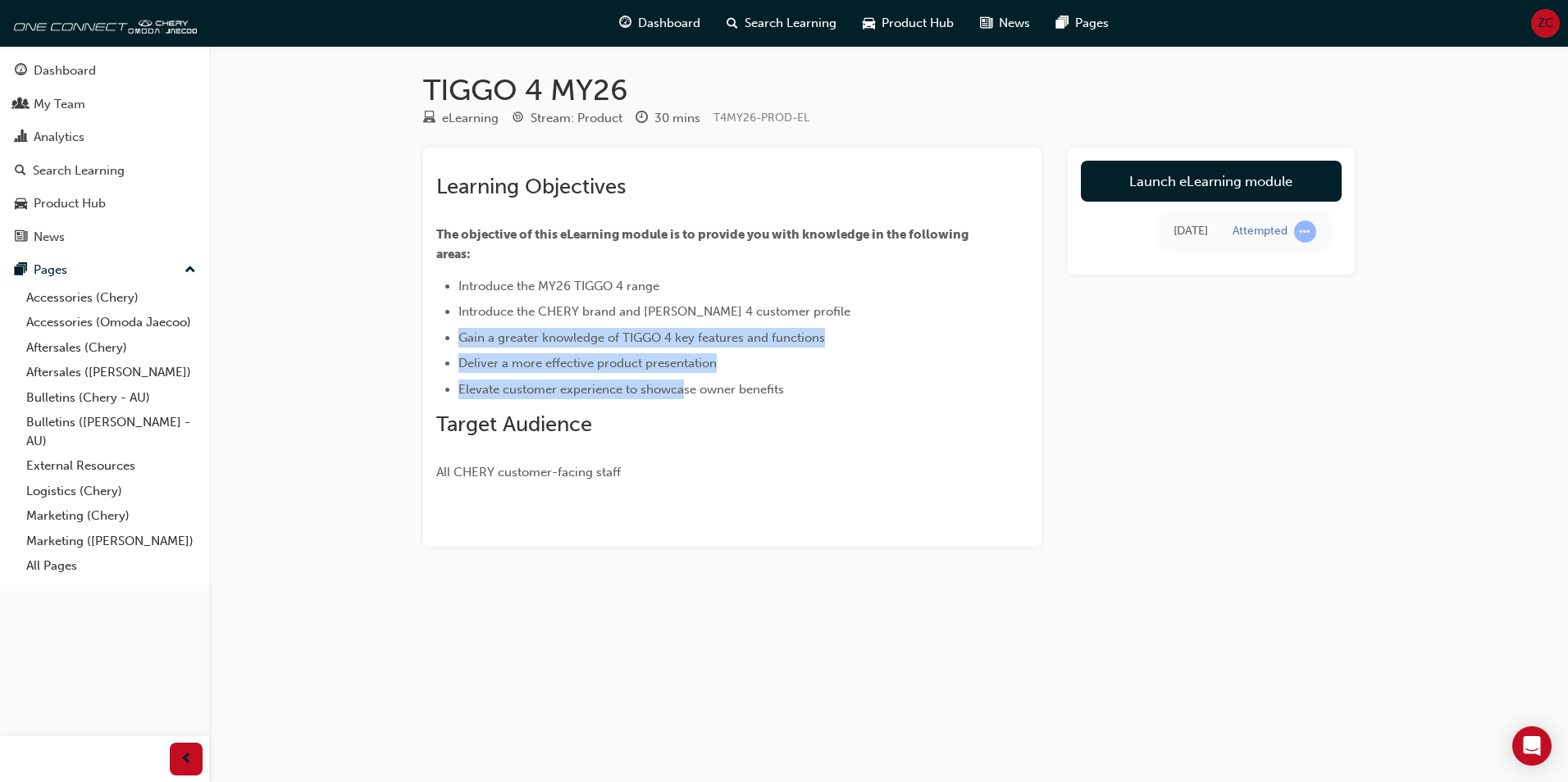
click at [450, 337] on ul "Introduce the MY26 TIGGO 4 range Introduce the CHERY brand and TIGGO 4 customer…" at bounding box center [702, 337] width 533 height 123
drag, startPoint x: 450, startPoint y: 337, endPoint x: 648, endPoint y: 465, distance: 235.8
click at [648, 465] on div "Learning Objectives The objective of this eLearning module is to provide you wi…" at bounding box center [702, 329] width 533 height 309
click at [648, 465] on p "All CHERY customer-facing staff" at bounding box center [702, 472] width 533 height 20
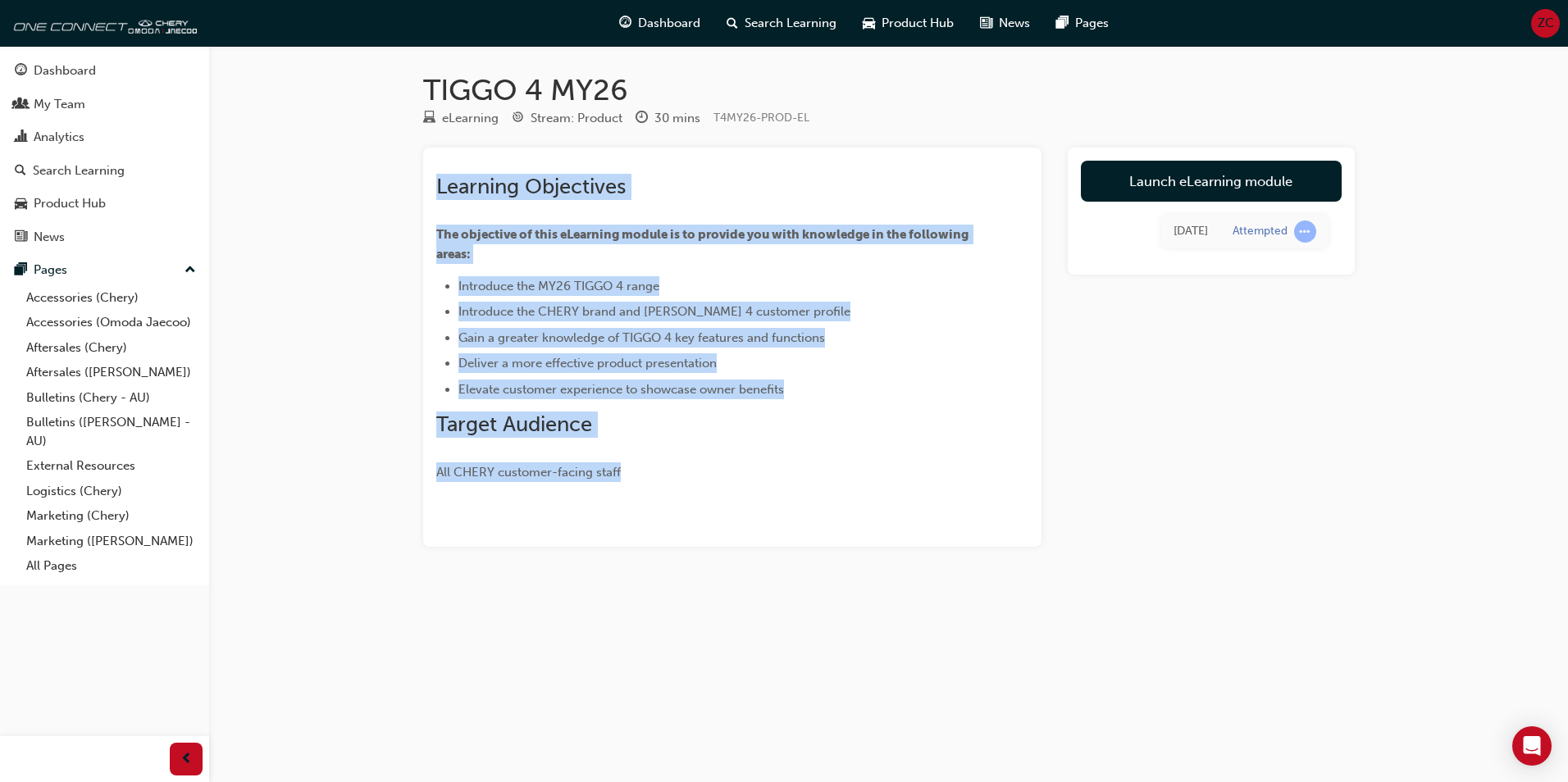
drag, startPoint x: 648, startPoint y: 465, endPoint x: 441, endPoint y: 145, distance: 381.1
click at [441, 145] on div "TIGGO 4 MY26 eLearning Stream: Product 30 mins T4MY26-PROD-EL Learning Objectiv…" at bounding box center [889, 335] width 984 height 527
drag, startPoint x: 441, startPoint y: 145, endPoint x: 371, endPoint y: 123, distance: 73.4
click at [351, 149] on div "TIGGO 4 MY26 eLearning Stream: Product 30 mins T4MY26-PROD-EL Learning Objectiv…" at bounding box center [784, 391] width 1568 height 782
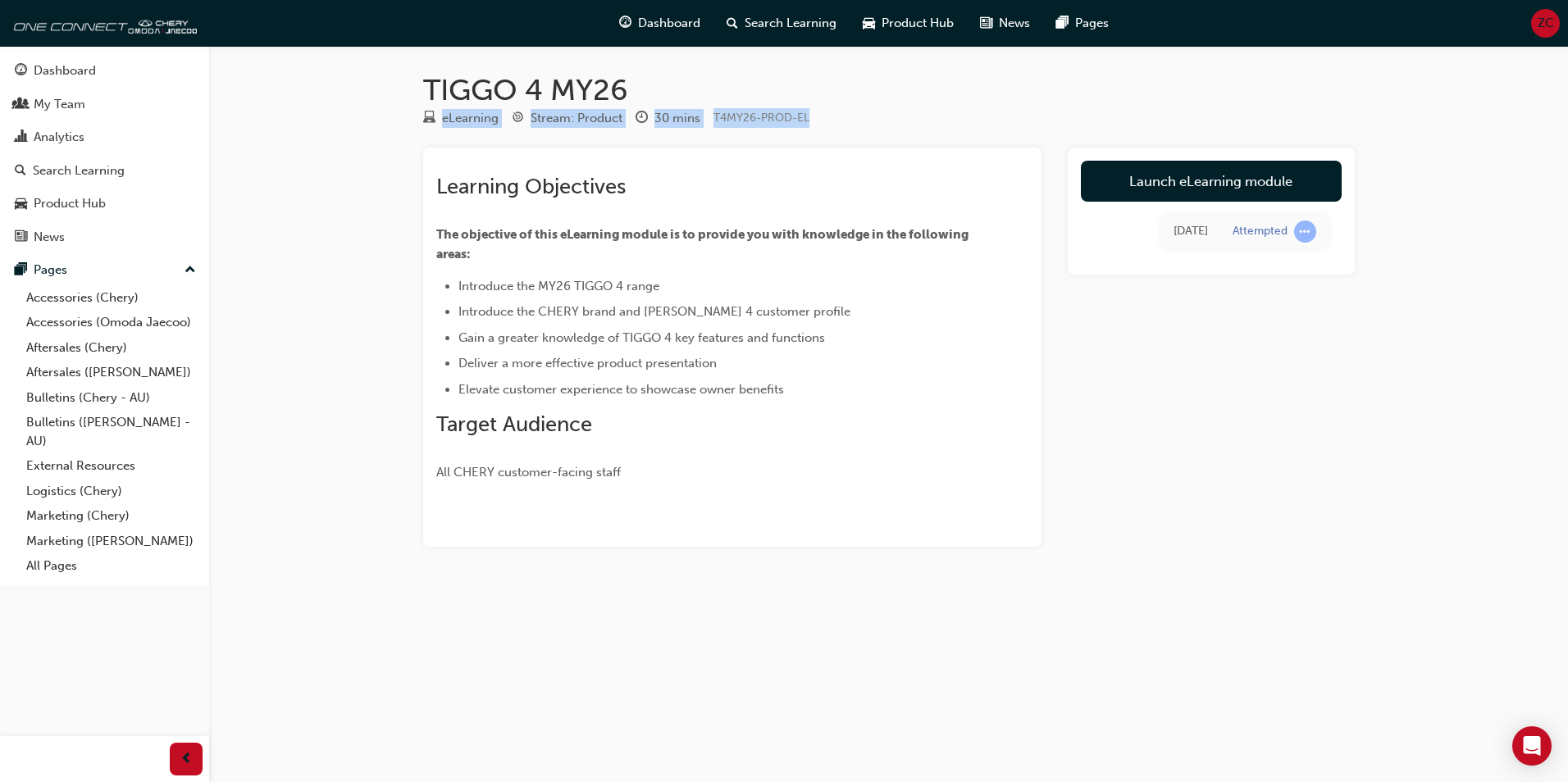
drag, startPoint x: 665, startPoint y: 107, endPoint x: 940, endPoint y: 108, distance: 275.0
click at [940, 108] on div "TIGGO 4 MY26 eLearning Stream: Product 30 mins T4MY26-PROD-EL Learning Objectiv…" at bounding box center [889, 335] width 984 height 527
click at [934, 109] on div "eLearning Stream: Product 30 mins T4MY26-PROD-EL" at bounding box center [889, 122] width 931 height 27
click at [53, 613] on div "Dashboard My Team Analytics Search Learning Product Hub News Pages Pages Access…" at bounding box center [105, 371] width 209 height 741
click at [340, 564] on div "TIGGO 4 MY26 eLearning Stream: Product 30 mins T4MY26-PROD-EL Learning Objectiv…" at bounding box center [784, 391] width 1568 height 782
